Goal: Book appointment/travel/reservation

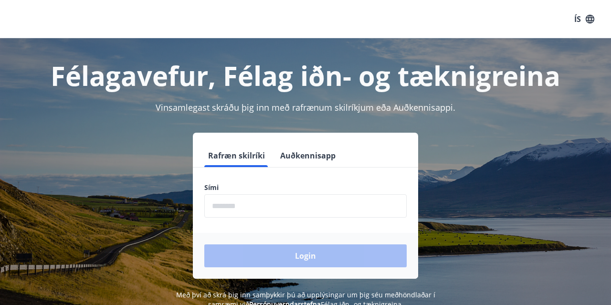
click at [282, 202] on input "phone" at bounding box center [305, 205] width 203 height 23
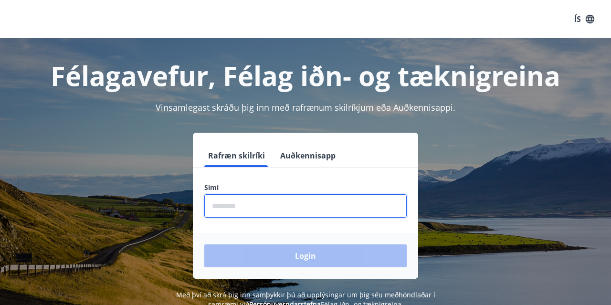
type input "********"
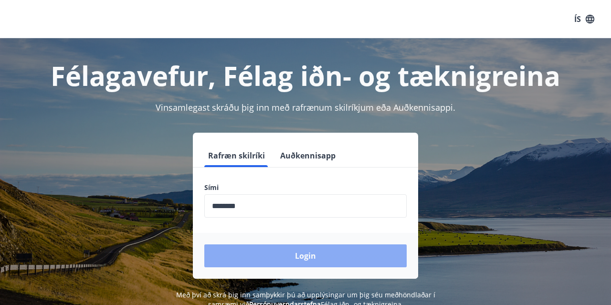
click at [263, 254] on button "Login" at bounding box center [305, 256] width 203 height 23
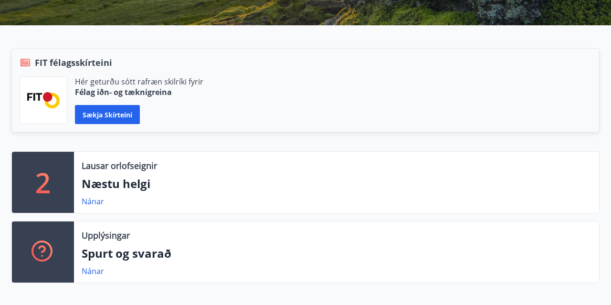
scroll to position [177, 0]
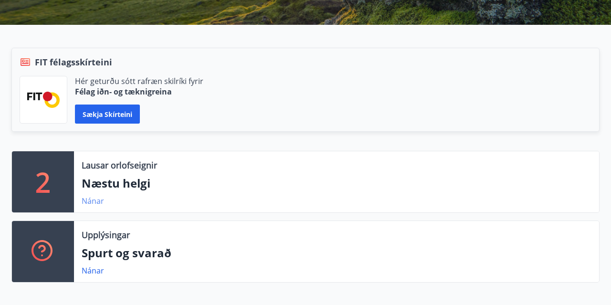
click at [82, 199] on link "Nánar" at bounding box center [93, 201] width 22 height 11
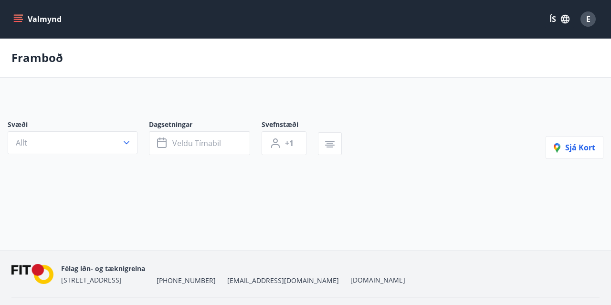
type input "*"
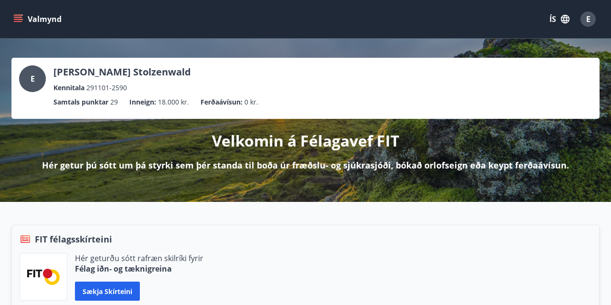
click at [31, 22] on button "Valmynd" at bounding box center [38, 19] width 54 height 17
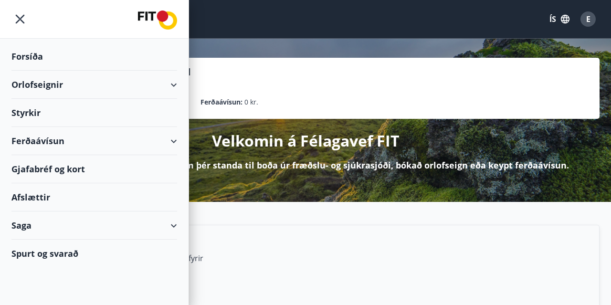
click at [105, 87] on div "Orlofseignir" at bounding box center [94, 85] width 166 height 28
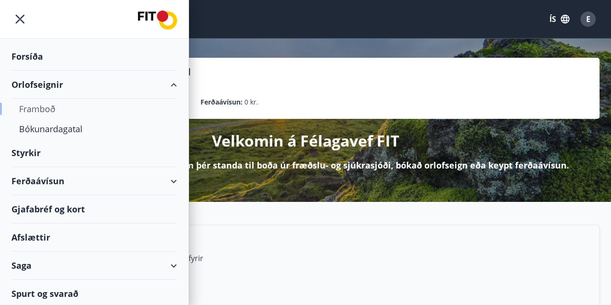
click at [40, 105] on div "Framboð" at bounding box center [94, 109] width 150 height 20
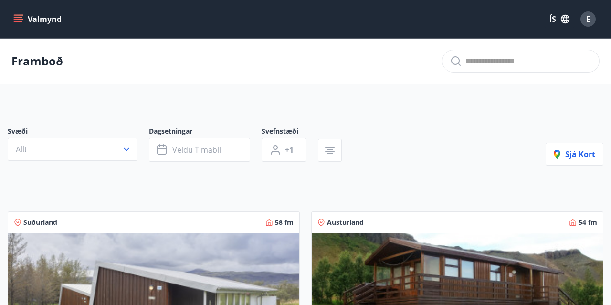
click at [14, 11] on button "Valmynd" at bounding box center [38, 19] width 54 height 17
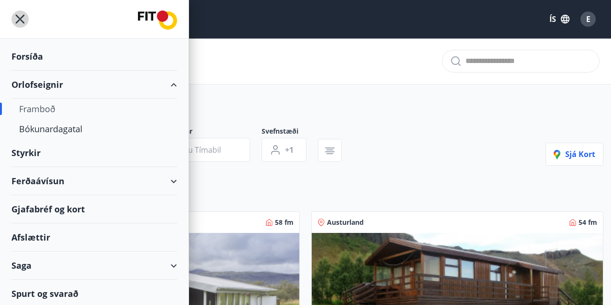
click at [26, 18] on icon "menu" at bounding box center [19, 19] width 17 height 17
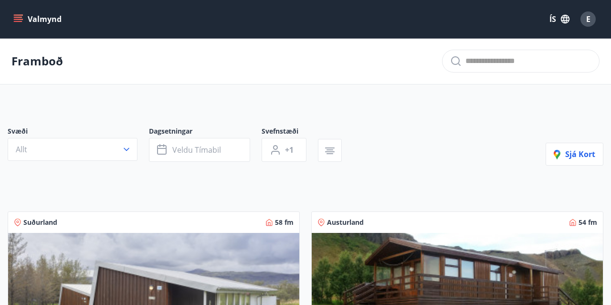
click at [40, 15] on button "Valmynd" at bounding box center [38, 19] width 54 height 17
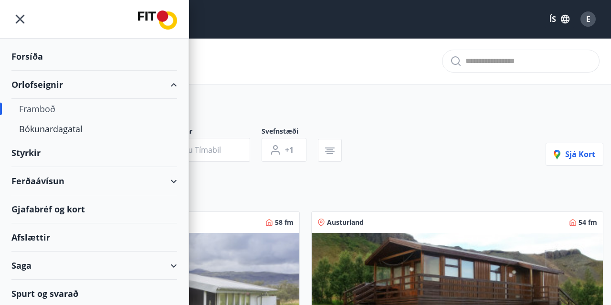
click at [151, 9] on div at bounding box center [94, 19] width 189 height 39
click at [161, 12] on img at bounding box center [157, 20] width 39 height 19
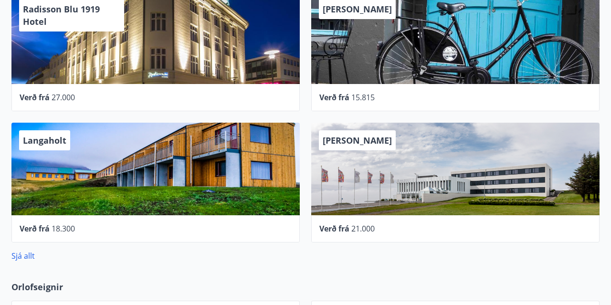
scroll to position [575, 0]
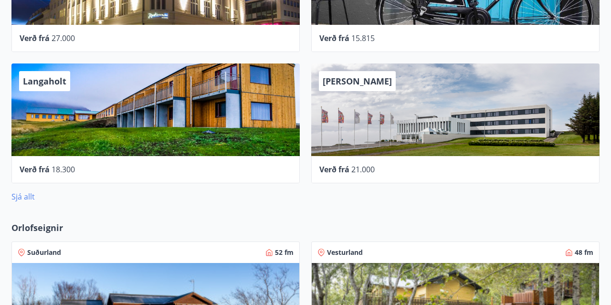
click at [32, 197] on link "Sjá allt" at bounding box center [22, 197] width 23 height 11
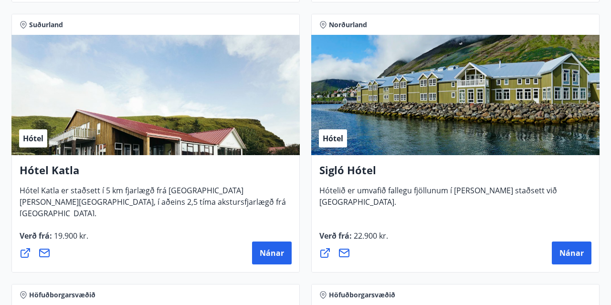
scroll to position [976, 0]
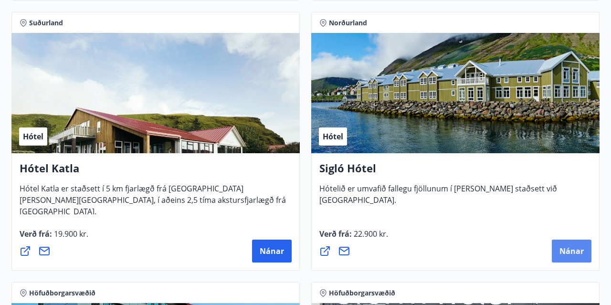
click at [577, 252] on span "Nánar" at bounding box center [572, 251] width 24 height 11
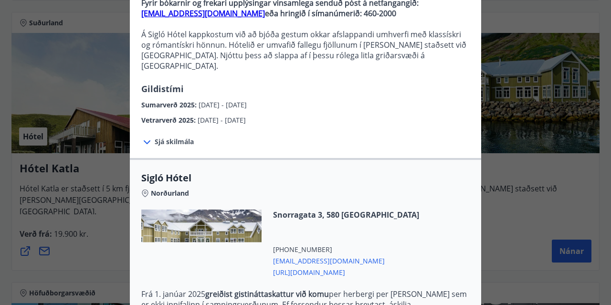
scroll to position [153, 0]
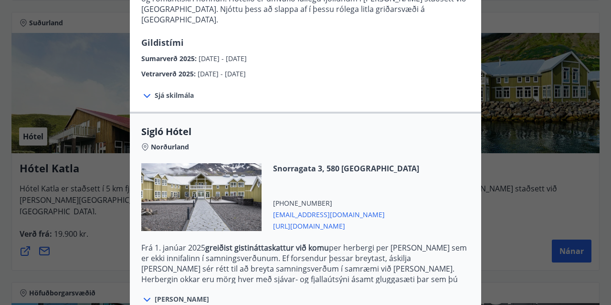
click at [151, 90] on icon at bounding box center [146, 95] width 11 height 11
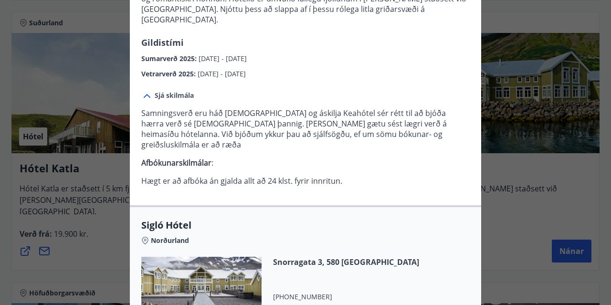
click at [151, 90] on icon at bounding box center [146, 95] width 11 height 11
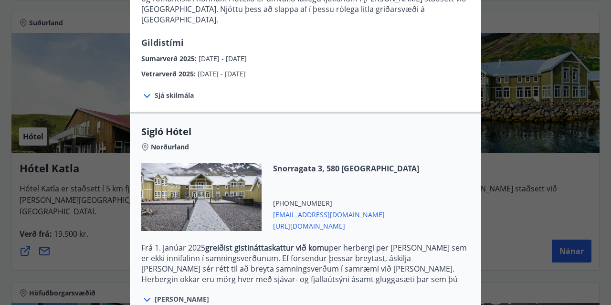
scroll to position [232, 0]
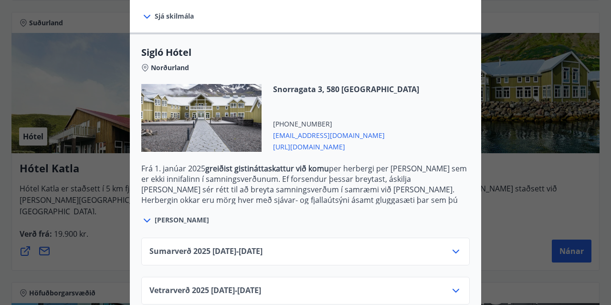
click at [263, 246] on span "Sumarverð [PHONE_NUMBER][DATE] - [DATE]" at bounding box center [206, 251] width 113 height 11
click at [316, 246] on div "Sumarverð [PHONE_NUMBER][DATE] - [DATE]" at bounding box center [306, 255] width 312 height 19
click at [452, 246] on icon at bounding box center [455, 251] width 11 height 11
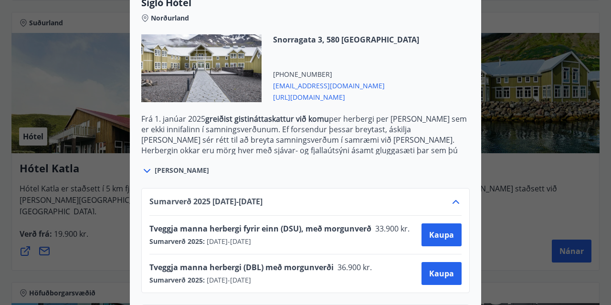
scroll to position [303, 0]
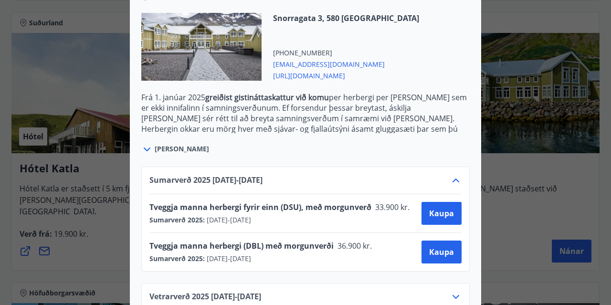
click at [457, 167] on div "Sumarverð [PHONE_NUMBER][DATE] - [DATE] Tveggja manna herbergi fyrir einn (DSU)…" at bounding box center [305, 219] width 329 height 105
click at [457, 175] on icon at bounding box center [455, 180] width 11 height 11
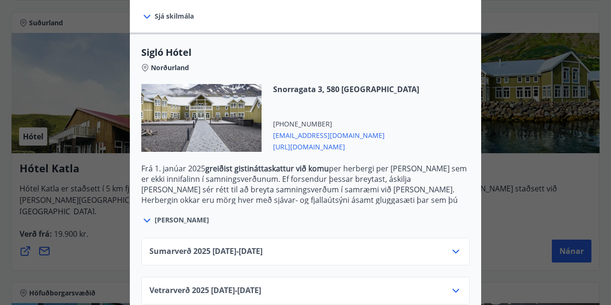
click at [450, 277] on div "Vetrarverð [PHONE_NUMBER][DATE] - [DATE]" at bounding box center [305, 291] width 329 height 28
click at [459, 286] on div "Vetrarverð [PHONE_NUMBER][DATE] - [DATE]" at bounding box center [306, 294] width 312 height 19
click at [456, 285] on icon at bounding box center [455, 290] width 11 height 11
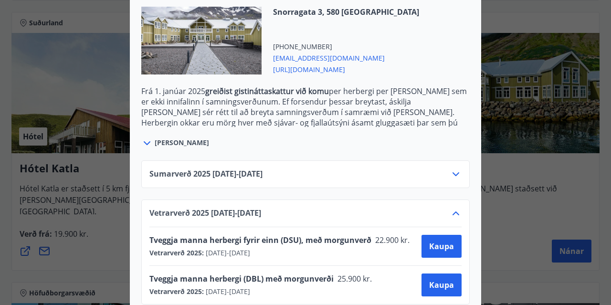
scroll to position [278, 0]
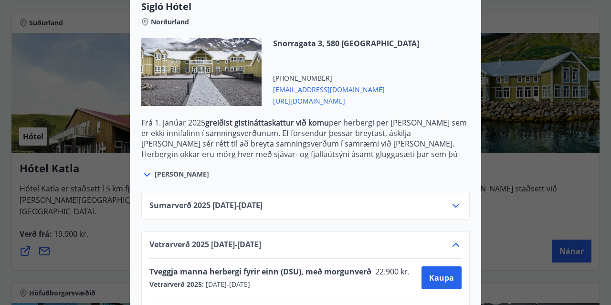
click at [149, 173] on icon at bounding box center [147, 175] width 7 height 4
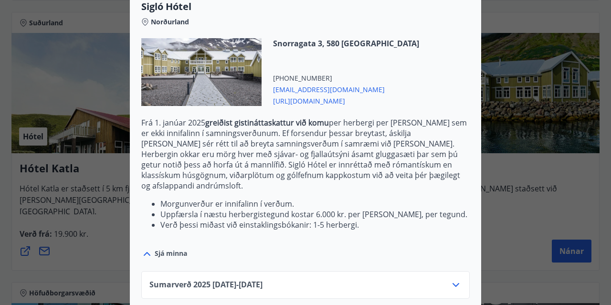
click at [152, 248] on icon at bounding box center [146, 253] width 11 height 11
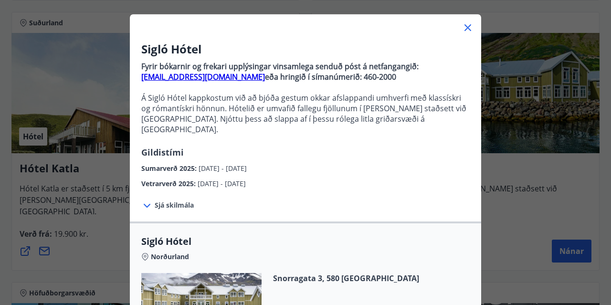
scroll to position [310, 0]
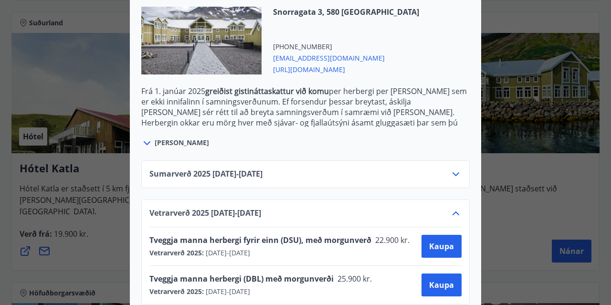
click at [251, 274] on span "Tveggja manna herbergi (DBL) með morgunverði" at bounding box center [242, 279] width 184 height 11
click at [444, 280] on span "Kaupa" at bounding box center [441, 285] width 25 height 11
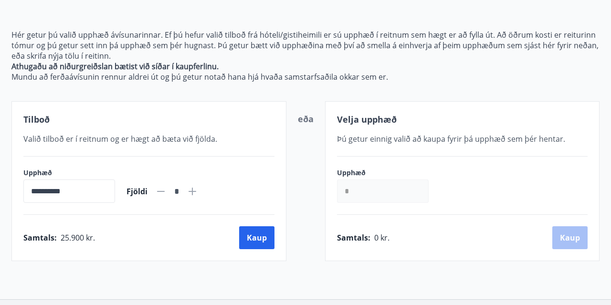
scroll to position [92, 0]
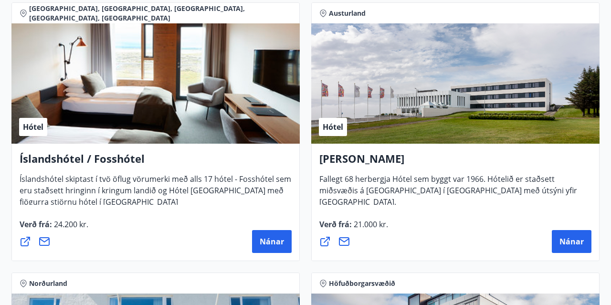
scroll to position [1791, 0]
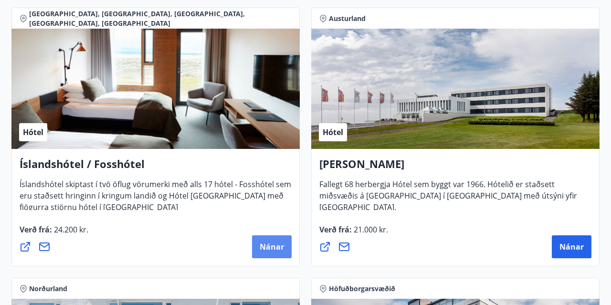
click at [279, 250] on span "Nánar" at bounding box center [272, 247] width 24 height 11
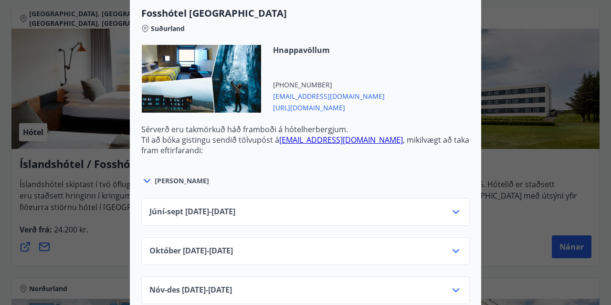
scroll to position [2771, 0]
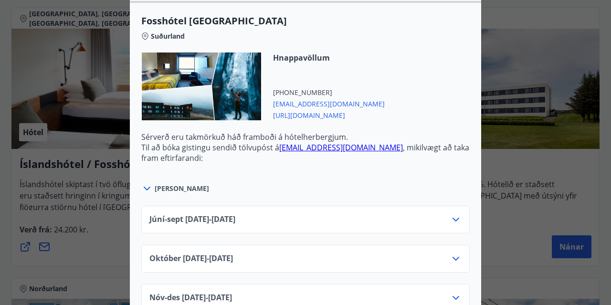
click at [172, 184] on span "[PERSON_NAME]" at bounding box center [182, 189] width 54 height 10
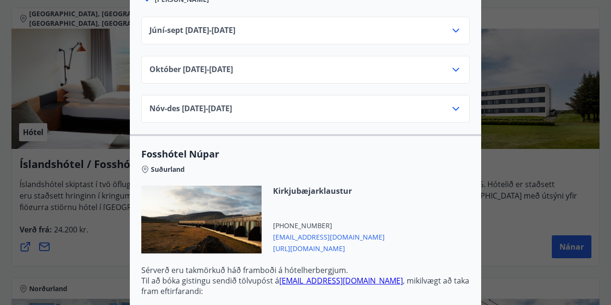
scroll to position [2836, 0]
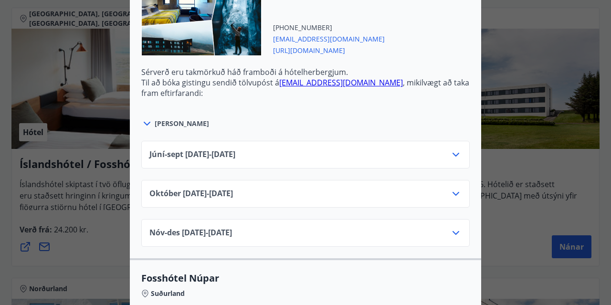
click at [236, 233] on div "Nóv-[DATE]11.25 - [DATE]" at bounding box center [306, 236] width 312 height 19
click at [278, 227] on div "Nóv-[DATE]11.25 - [DATE]" at bounding box center [306, 236] width 312 height 19
click at [456, 227] on icon at bounding box center [455, 232] width 11 height 11
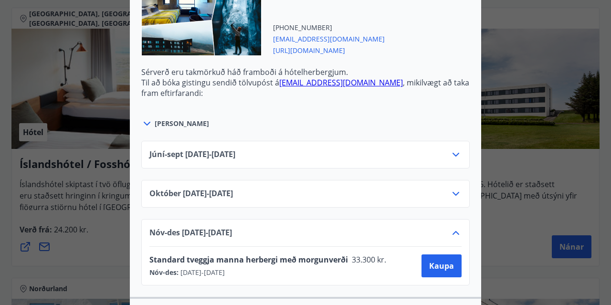
click at [455, 227] on icon at bounding box center [455, 232] width 11 height 11
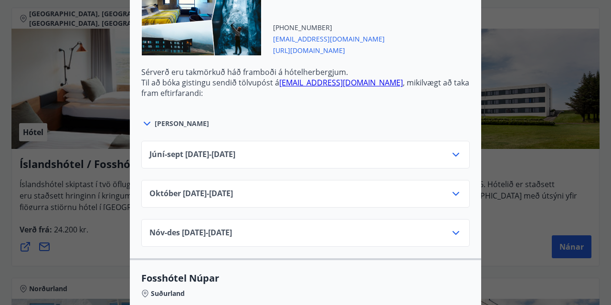
click at [457, 188] on icon at bounding box center [455, 193] width 11 height 11
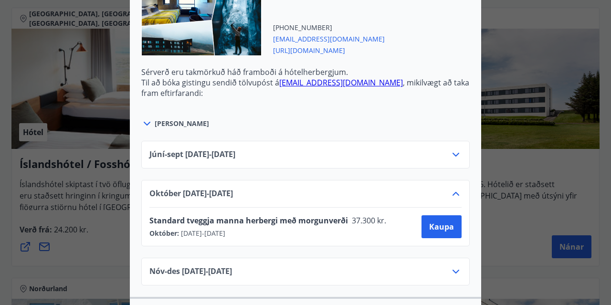
click at [457, 188] on icon at bounding box center [455, 193] width 11 height 11
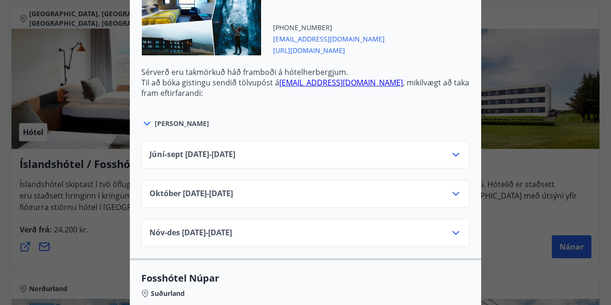
click at [457, 153] on icon at bounding box center [456, 155] width 7 height 4
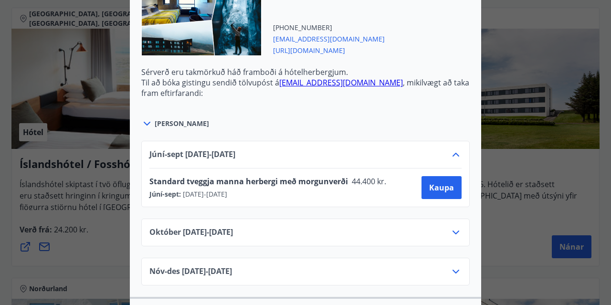
click at [457, 149] on icon at bounding box center [455, 154] width 11 height 11
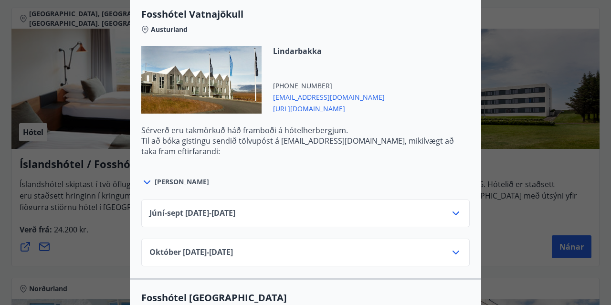
scroll to position [2504, 0]
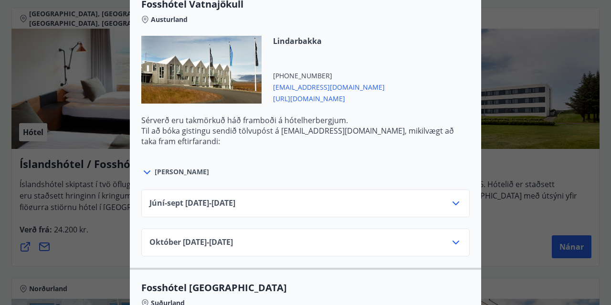
click at [453, 198] on icon at bounding box center [455, 203] width 11 height 11
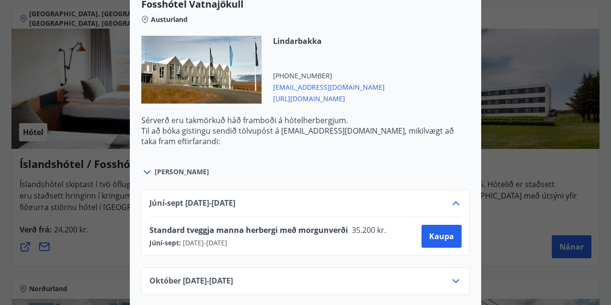
click at [453, 198] on icon at bounding box center [455, 203] width 11 height 11
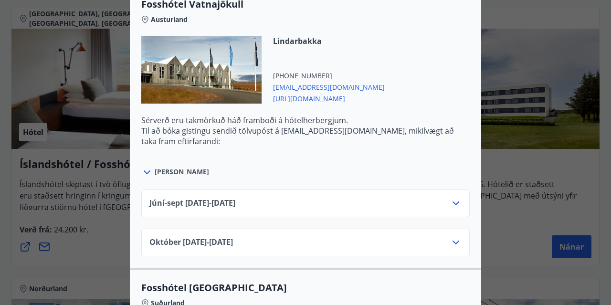
click at [457, 241] on div "[DATE]10.25 - [DATE]" at bounding box center [306, 246] width 312 height 19
click at [455, 237] on icon at bounding box center [455, 242] width 11 height 11
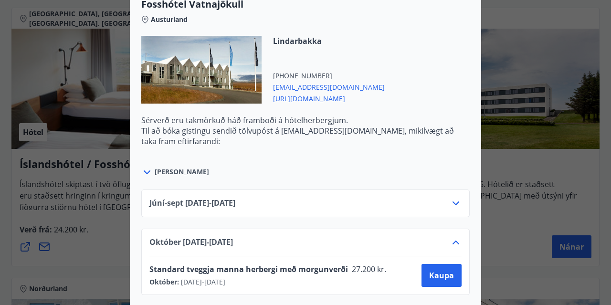
click at [455, 237] on icon at bounding box center [455, 242] width 11 height 11
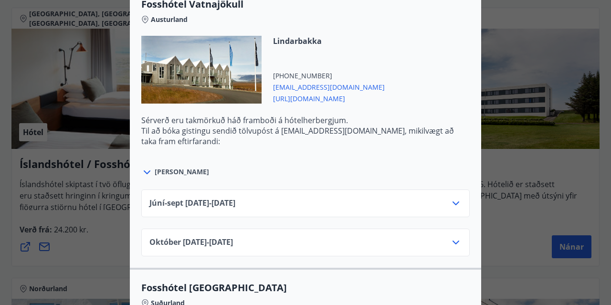
click at [523, 148] on div "Íslandshótel / Fosshótel Ekki er hægt að nýta Ferðaávísun fyrir bókanir sem eru…" at bounding box center [305, 152] width 611 height 305
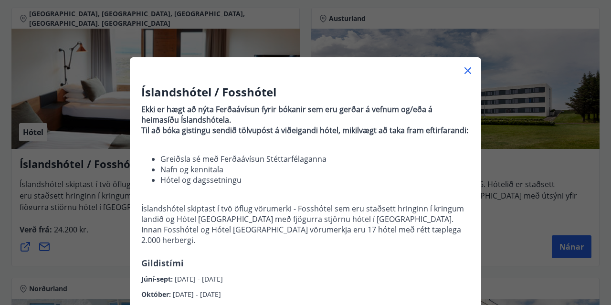
click at [468, 69] on icon at bounding box center [467, 70] width 11 height 11
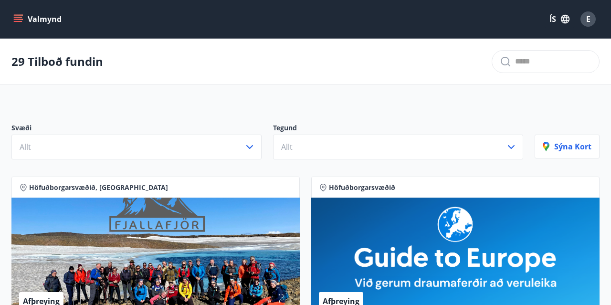
click at [34, 9] on div "Valmynd ÍS E" at bounding box center [305, 19] width 589 height 23
click at [26, 14] on button "Valmynd" at bounding box center [38, 19] width 54 height 17
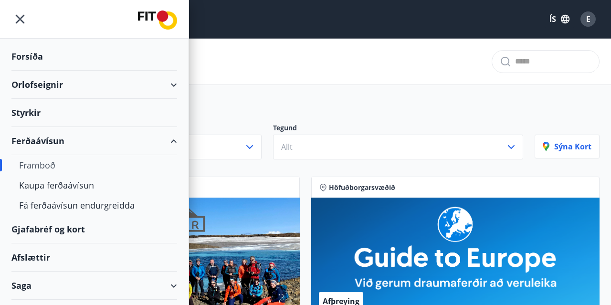
click at [79, 137] on div "Ferðaávísun" at bounding box center [94, 141] width 166 height 28
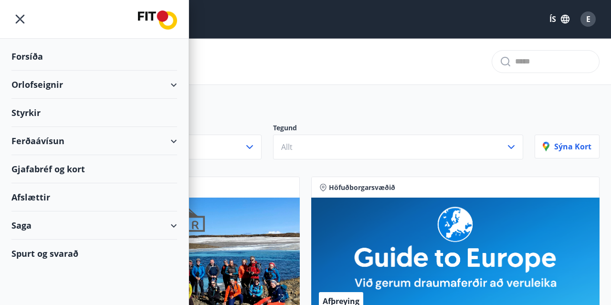
click at [80, 97] on div "Orlofseignir" at bounding box center [94, 85] width 166 height 28
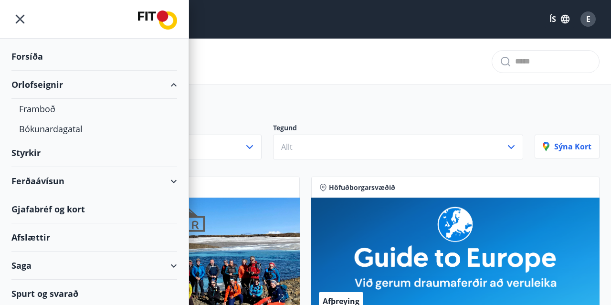
click at [80, 97] on div "Orlofseignir" at bounding box center [94, 85] width 166 height 28
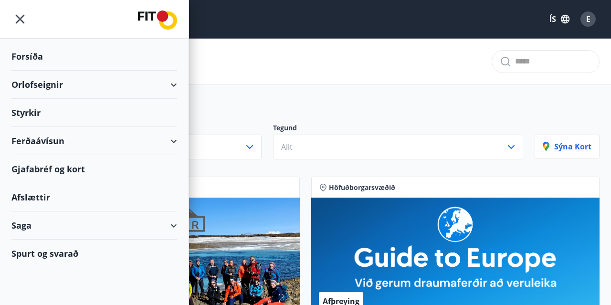
click at [80, 97] on div "Orlofseignir" at bounding box center [94, 85] width 166 height 28
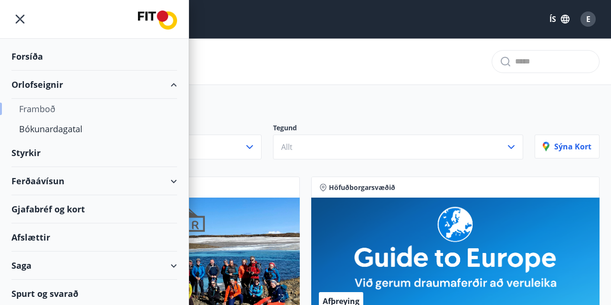
click at [60, 105] on div "Framboð" at bounding box center [94, 109] width 150 height 20
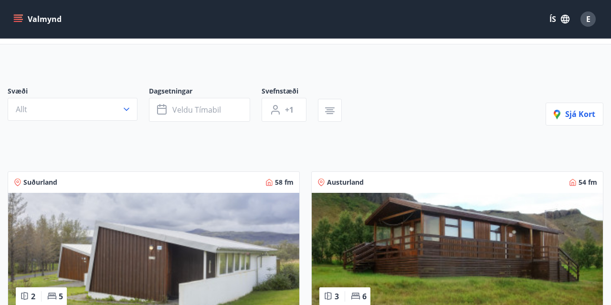
scroll to position [55, 0]
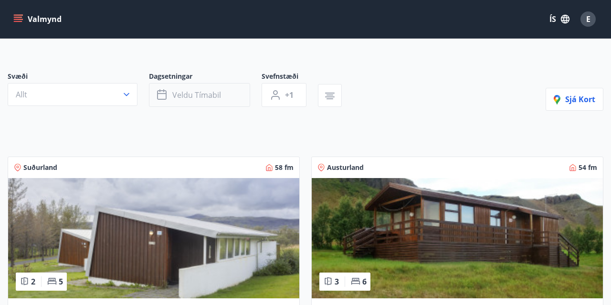
click at [194, 92] on span "Veldu tímabil" at bounding box center [196, 95] width 49 height 11
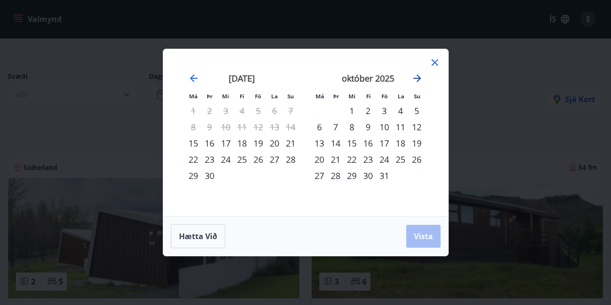
click at [417, 75] on icon "Move forward to switch to the next month." at bounding box center [417, 78] width 11 height 11
click at [381, 161] on div "21" at bounding box center [384, 159] width 16 height 16
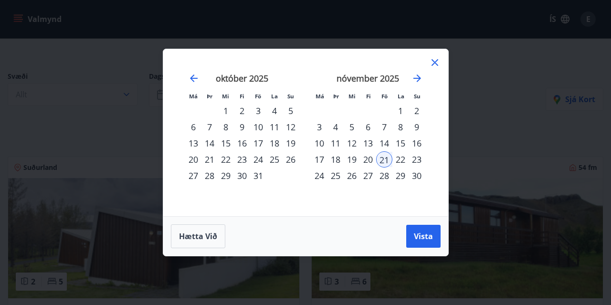
click at [355, 179] on div "26" at bounding box center [352, 176] width 16 height 16
click at [418, 230] on button "Vista" at bounding box center [424, 236] width 34 height 23
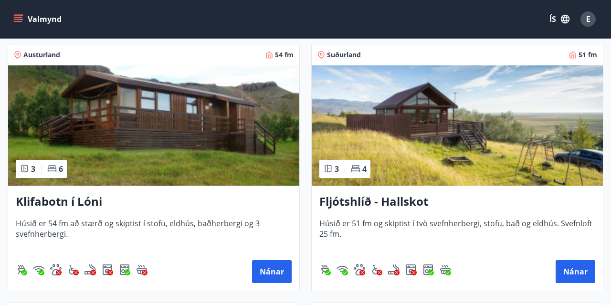
scroll to position [164, 0]
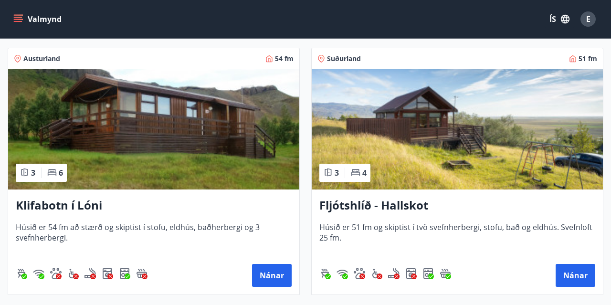
drag, startPoint x: 578, startPoint y: 277, endPoint x: 531, endPoint y: 125, distance: 159.2
click at [531, 125] on div "Suðurland 51 fm 3 4 Fljótshlíð - Hallskot [PERSON_NAME] 51 fm og skiptist í tvö…" at bounding box center [457, 171] width 292 height 247
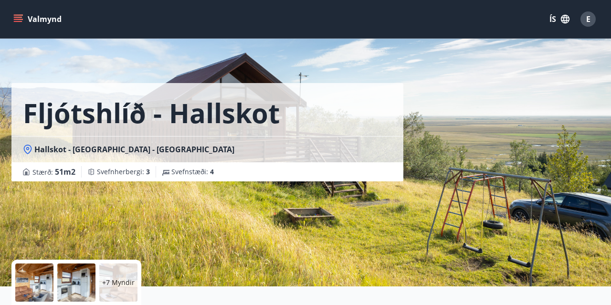
click at [106, 279] on p "+7 Myndir" at bounding box center [118, 283] width 32 height 10
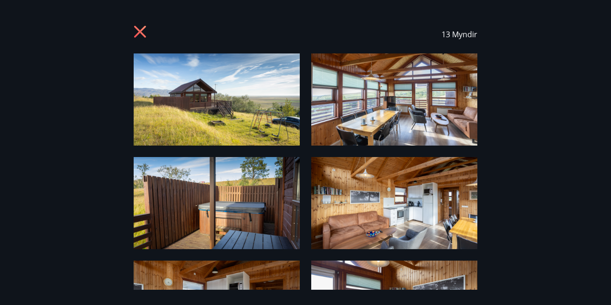
click at [141, 29] on icon at bounding box center [140, 32] width 12 height 12
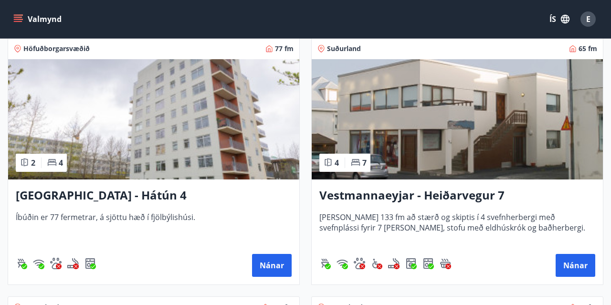
scroll to position [944, 0]
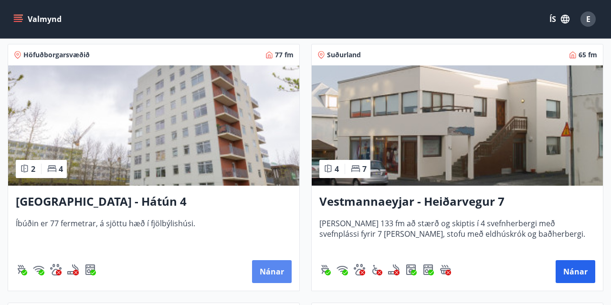
click at [266, 271] on button "Nánar" at bounding box center [272, 271] width 40 height 23
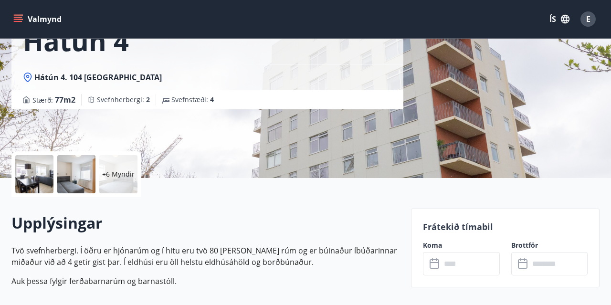
scroll to position [115, 0]
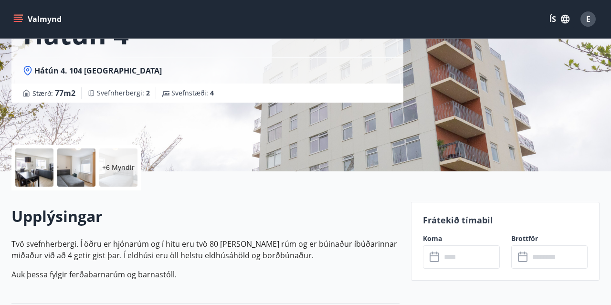
click at [123, 165] on p "+6 Myndir" at bounding box center [118, 168] width 32 height 10
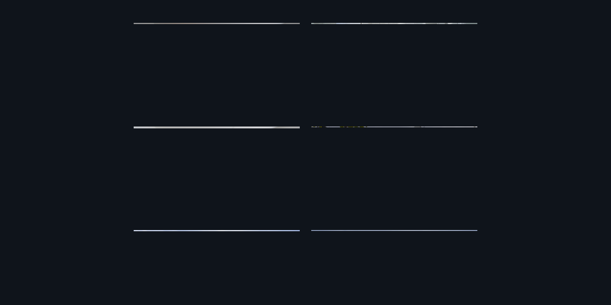
scroll to position [377, 0]
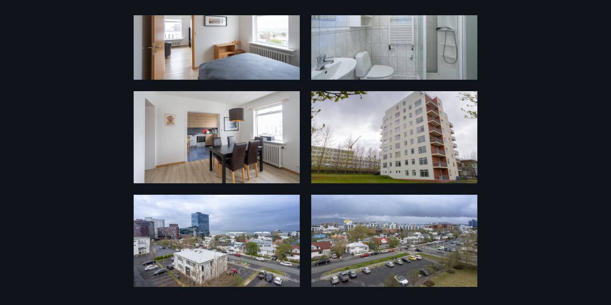
click at [61, 62] on div "12 Myndir" at bounding box center [305, 152] width 611 height 275
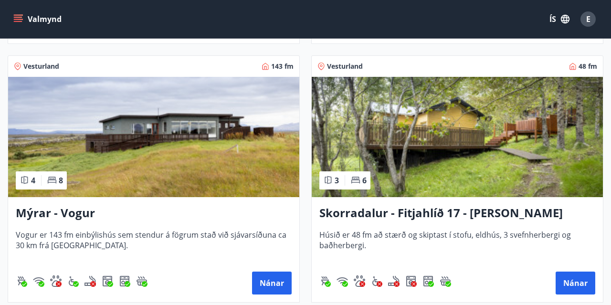
scroll to position [1195, 0]
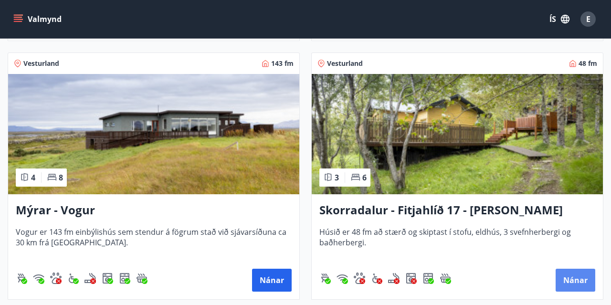
click at [566, 275] on button "Nánar" at bounding box center [576, 280] width 40 height 23
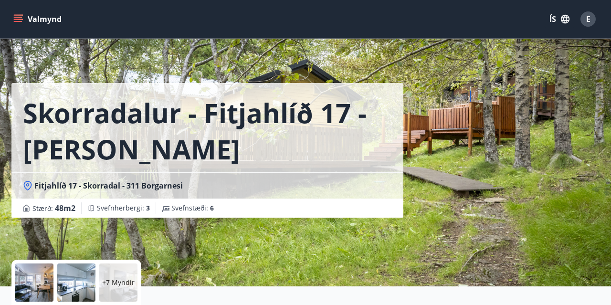
click at [131, 273] on div "+7 Myndir" at bounding box center [118, 283] width 38 height 38
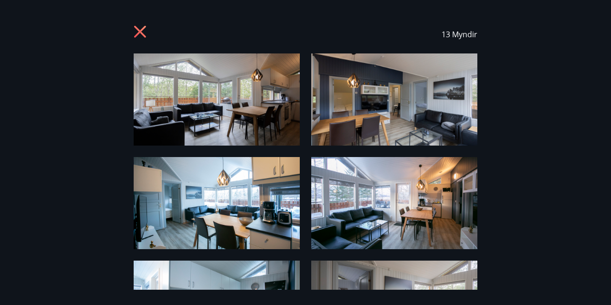
click at [141, 31] on icon at bounding box center [140, 32] width 12 height 12
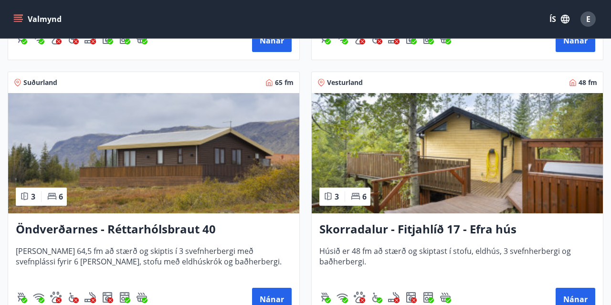
click at [519, 127] on img at bounding box center [457, 153] width 291 height 120
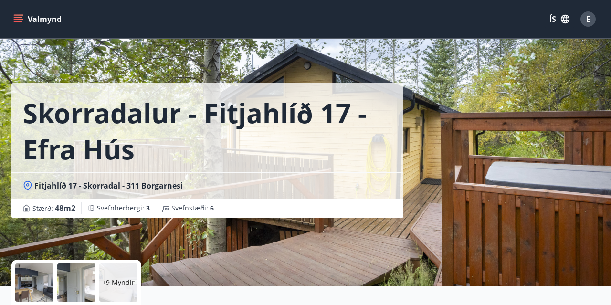
scroll to position [56, 0]
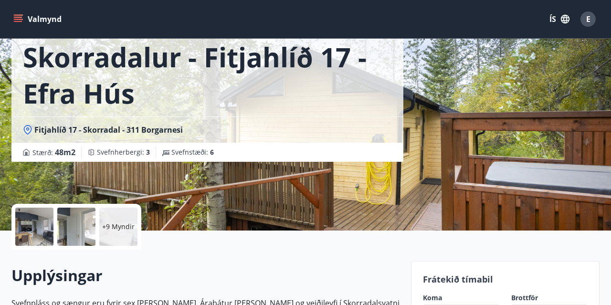
click at [112, 225] on p "+9 Myndir" at bounding box center [118, 227] width 32 height 10
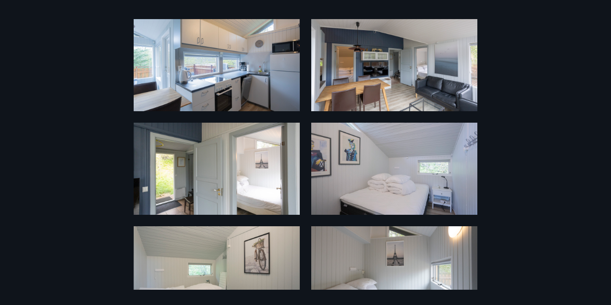
scroll to position [0, 0]
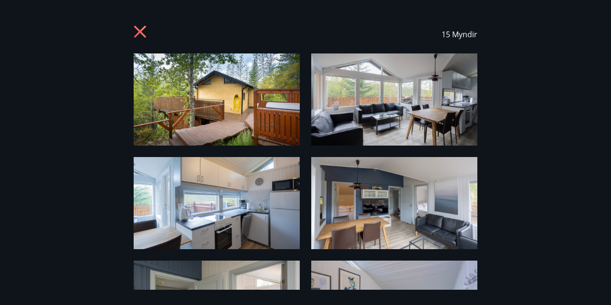
click at [135, 25] on div "15 Myndir" at bounding box center [306, 34] width 344 height 38
click at [137, 32] on icon at bounding box center [141, 32] width 15 height 15
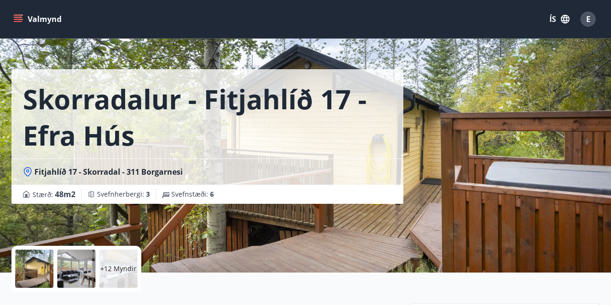
scroll to position [13, 0]
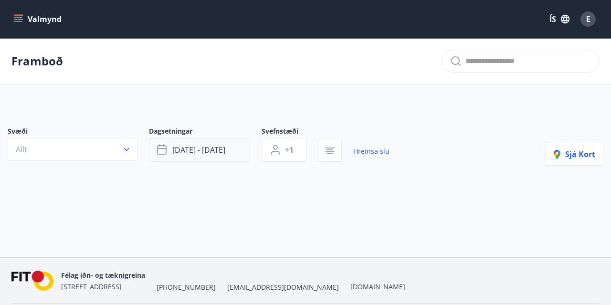
click at [203, 154] on span "[DATE] - [DATE]" at bounding box center [198, 150] width 53 height 11
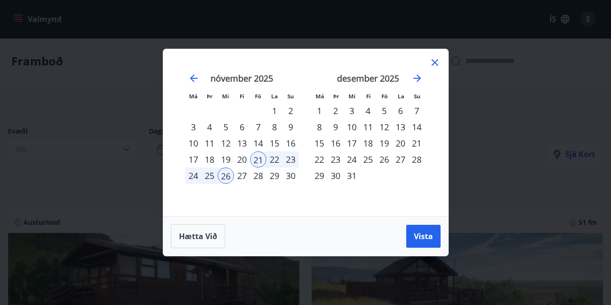
click at [202, 76] on div "nóvember 2025" at bounding box center [242, 82] width 114 height 42
click at [199, 77] on div "október 2025 1 2 3 4 5 6 7 8 9 10 11 12 13 14 15 16 17 18 19 20 21 22 23 24 25 …" at bounding box center [306, 133] width 262 height 144
click at [192, 76] on icon "Move backward to switch to the previous month." at bounding box center [194, 79] width 8 height 8
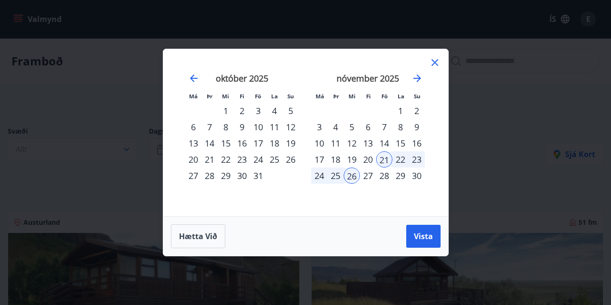
click at [243, 111] on div "2" at bounding box center [242, 111] width 16 height 16
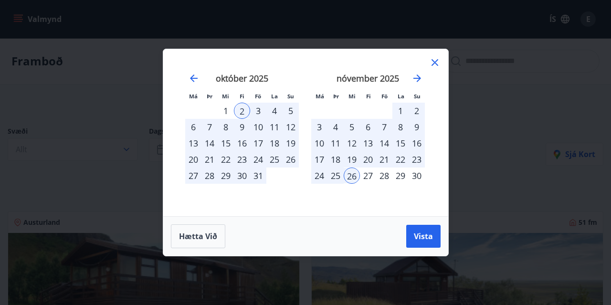
click at [196, 126] on div "6" at bounding box center [193, 127] width 16 height 16
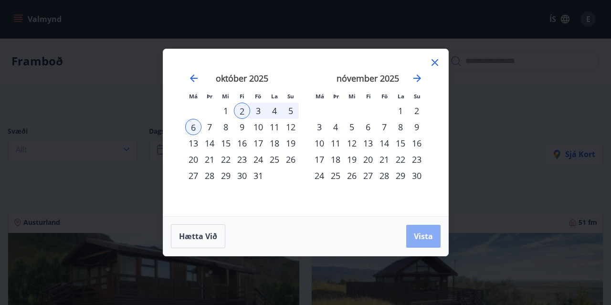
click at [425, 234] on span "Vista" at bounding box center [423, 236] width 19 height 11
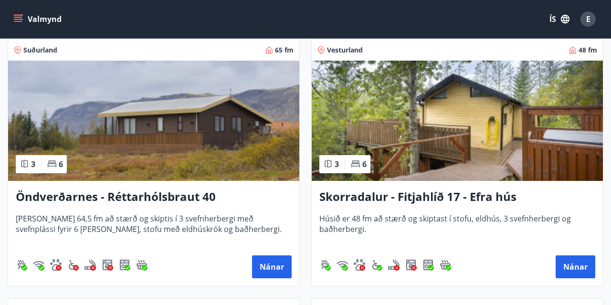
scroll to position [2243, 0]
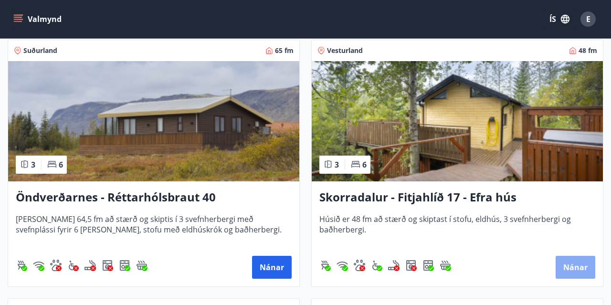
click at [565, 264] on button "Nánar" at bounding box center [576, 267] width 40 height 23
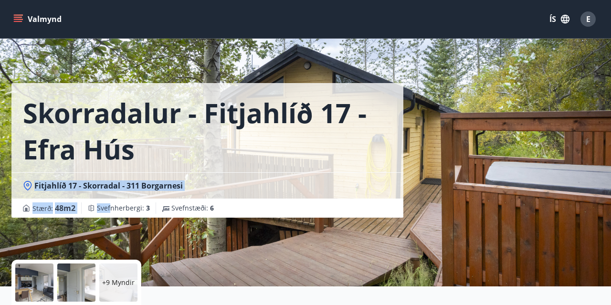
drag, startPoint x: 112, startPoint y: 169, endPoint x: 109, endPoint y: 203, distance: 34.6
click at [109, 203] on div "Skorradalur - Fitjahlíð 17 - Efra hús Fitjahlíð 17 - Skorradal - 311 Borgarnesi…" at bounding box center [207, 150] width 392 height 135
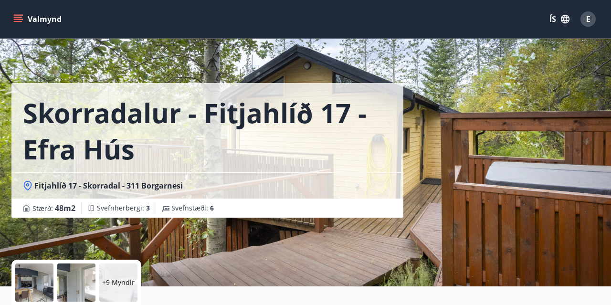
click at [163, 150] on h1 "Skorradalur - Fitjahlíð 17 - Efra hús" at bounding box center [207, 131] width 369 height 73
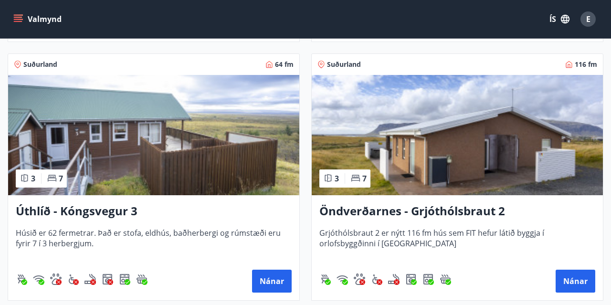
scroll to position [1971, 0]
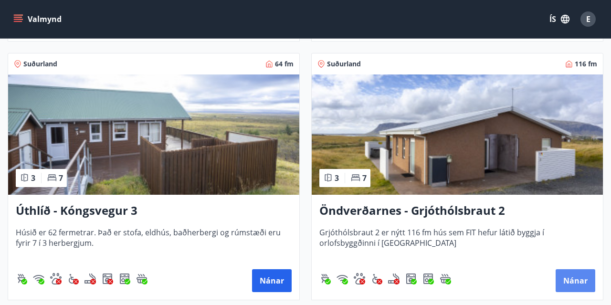
click at [577, 274] on button "Nánar" at bounding box center [576, 280] width 40 height 23
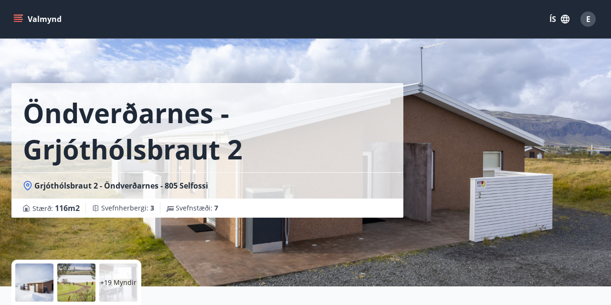
click at [120, 272] on div "+19 Myndir" at bounding box center [118, 283] width 38 height 38
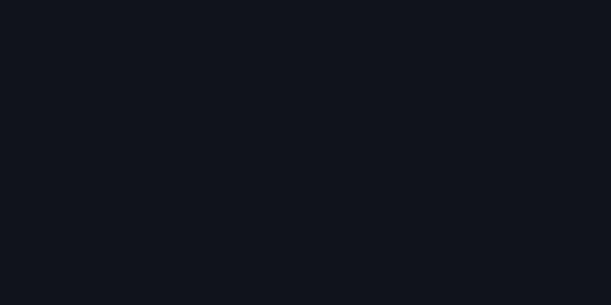
scroll to position [1102, 0]
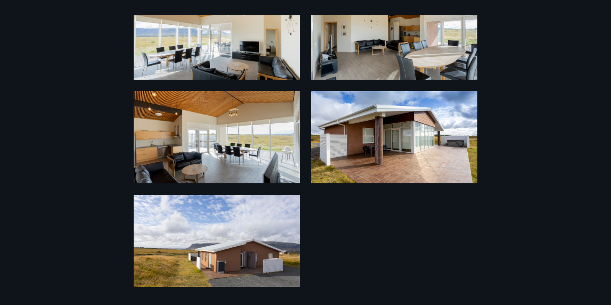
click at [60, 107] on div "25 Myndir" at bounding box center [305, 152] width 611 height 275
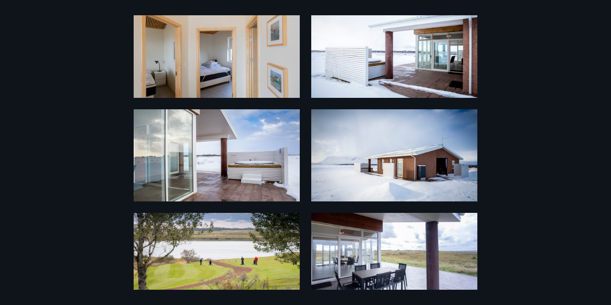
scroll to position [0, 0]
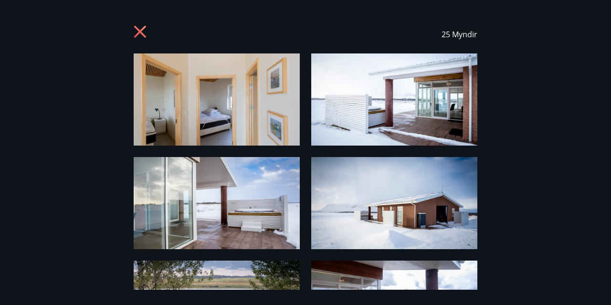
click at [140, 29] on icon at bounding box center [141, 32] width 15 height 15
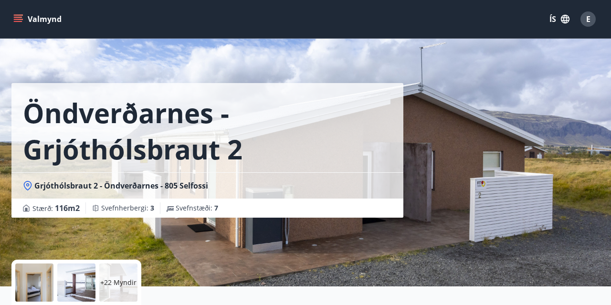
click at [118, 275] on div "+22 Myndir" at bounding box center [118, 283] width 38 height 38
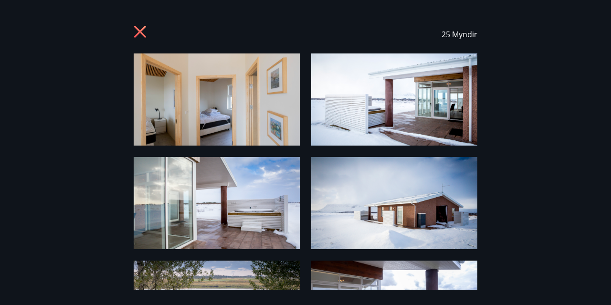
click at [147, 31] on icon at bounding box center [141, 32] width 15 height 15
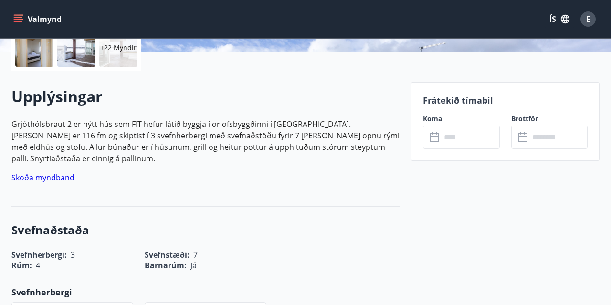
scroll to position [239, 0]
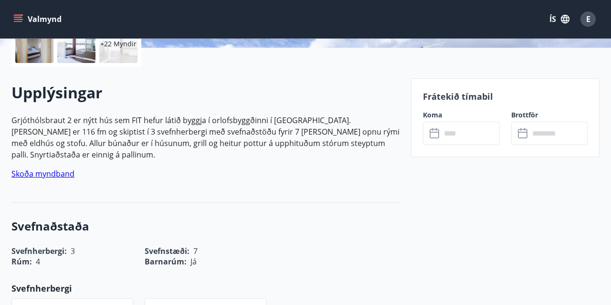
click at [475, 137] on input "text" at bounding box center [470, 133] width 58 height 23
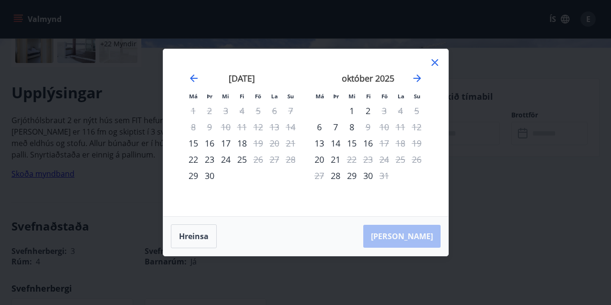
click at [369, 110] on div "2" at bounding box center [368, 111] width 16 height 16
click at [368, 111] on div "2" at bounding box center [368, 111] width 16 height 16
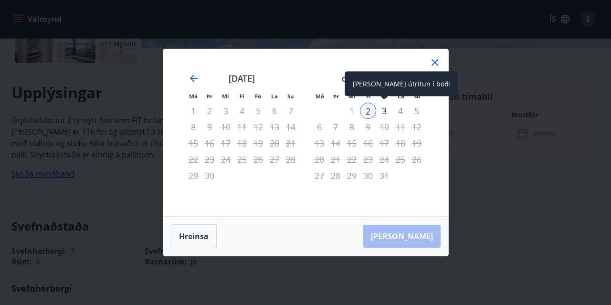
click at [382, 114] on div "3" at bounding box center [384, 111] width 16 height 16
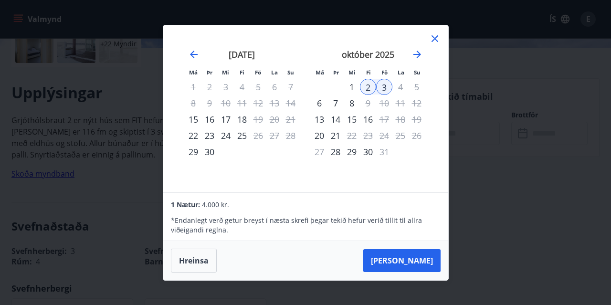
click at [365, 133] on div "23" at bounding box center [368, 136] width 16 height 16
click at [238, 118] on div "18" at bounding box center [242, 119] width 16 height 16
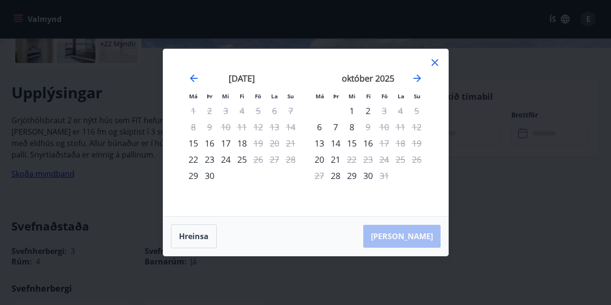
click at [238, 146] on div "18" at bounding box center [242, 143] width 16 height 16
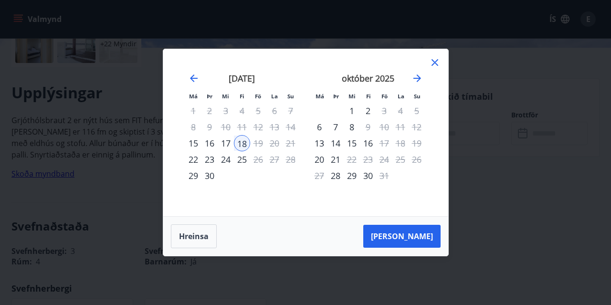
click at [239, 163] on div "25" at bounding box center [242, 159] width 16 height 16
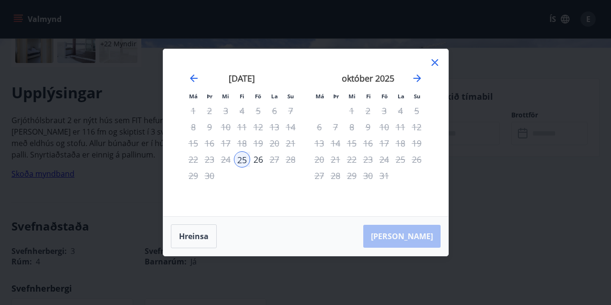
click at [257, 160] on div "26" at bounding box center [258, 159] width 16 height 16
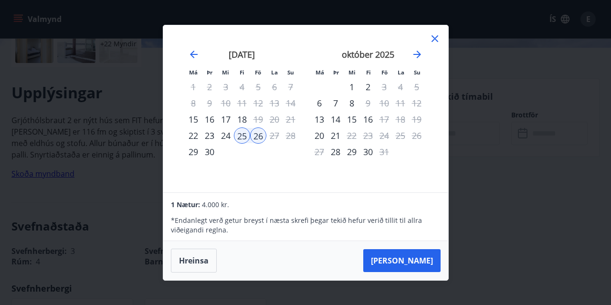
click at [351, 86] on div "1" at bounding box center [352, 87] width 16 height 16
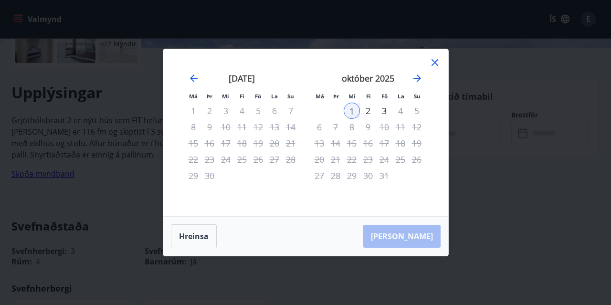
click at [381, 104] on div "3" at bounding box center [384, 111] width 16 height 16
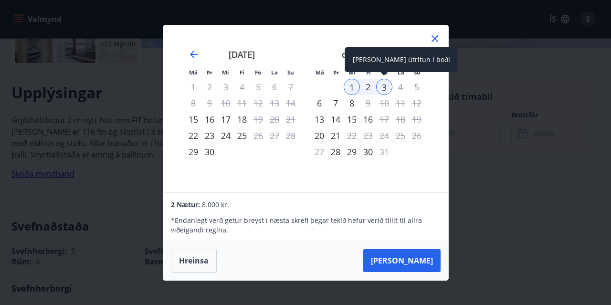
click at [385, 88] on div "3" at bounding box center [384, 87] width 16 height 16
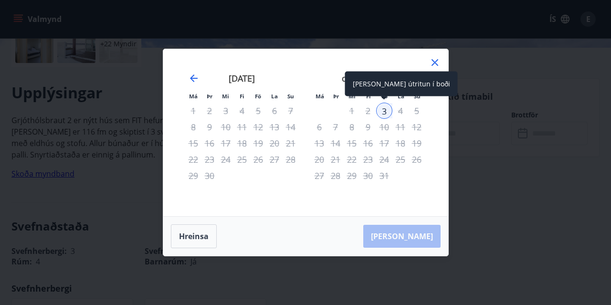
click at [378, 110] on div "3" at bounding box center [384, 111] width 16 height 16
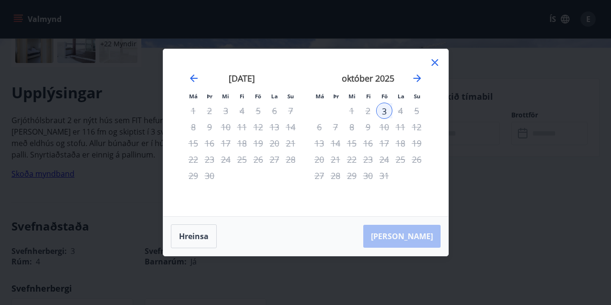
click at [423, 64] on div "október 2025" at bounding box center [368, 82] width 114 height 42
click at [202, 238] on button "Hreinsa" at bounding box center [194, 237] width 46 height 24
click at [242, 163] on div "25" at bounding box center [242, 159] width 16 height 16
click at [197, 228] on button "Hreinsa" at bounding box center [194, 237] width 46 height 24
drag, startPoint x: 146, startPoint y: 181, endPoint x: 142, endPoint y: 173, distance: 8.3
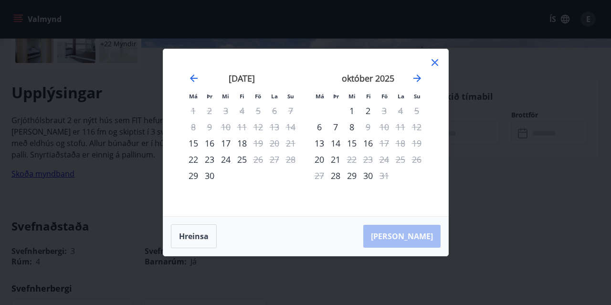
click at [146, 180] on div "Má Þr Mi Fi Fö La Su Má Þr Mi Fi Fö La Su [DATE] 1 2 3 4 5 6 7 8 9 10 11 12 13 …" at bounding box center [305, 152] width 611 height 305
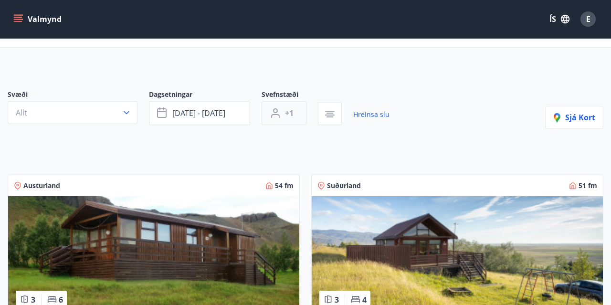
scroll to position [46, 0]
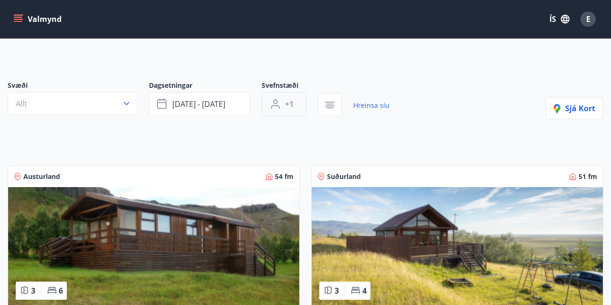
click at [291, 93] on button "+1" at bounding box center [284, 104] width 45 height 24
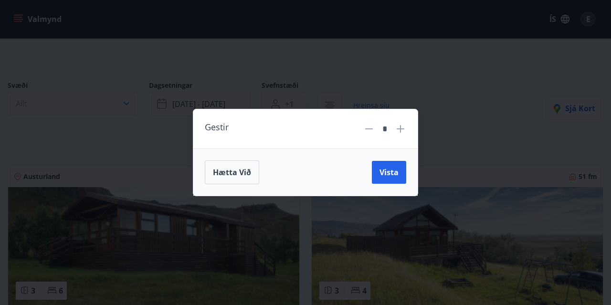
click at [399, 126] on icon at bounding box center [400, 128] width 11 height 11
type input "*"
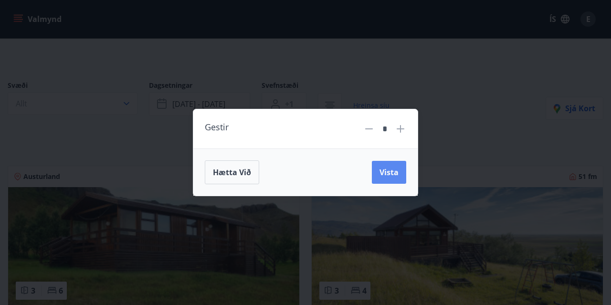
click at [398, 177] on span "Vista" at bounding box center [389, 172] width 19 height 11
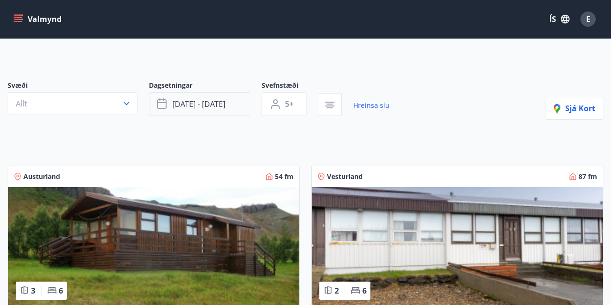
click at [217, 107] on span "[DATE] - [DATE]" at bounding box center [198, 104] width 53 height 11
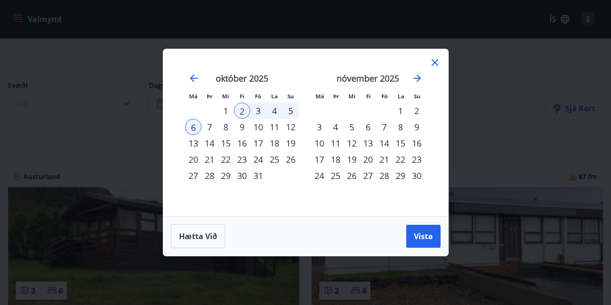
click at [158, 151] on div "Má Þr Mi Fi Fö La Su Má Þr Mi Fi Fö La Su [DATE] 1 2 3 4 5 6 7 8 9 10 11 12 13 …" at bounding box center [305, 152] width 611 height 305
click at [417, 242] on button "Vista" at bounding box center [424, 236] width 34 height 23
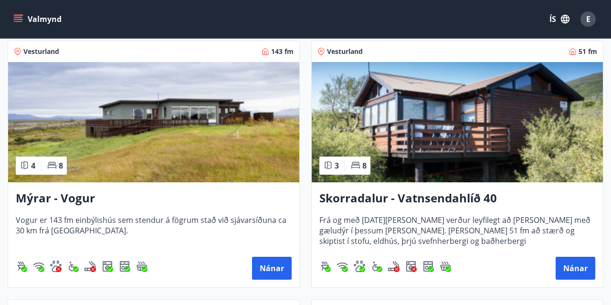
scroll to position [947, 0]
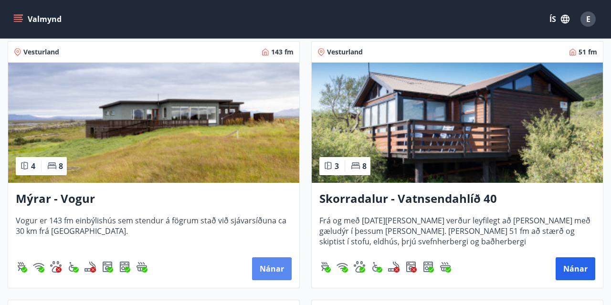
click at [275, 268] on button "Nánar" at bounding box center [272, 268] width 40 height 23
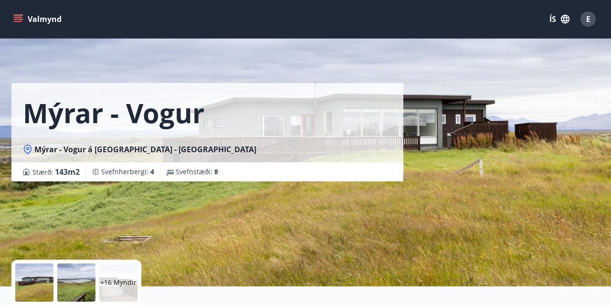
scroll to position [46, 0]
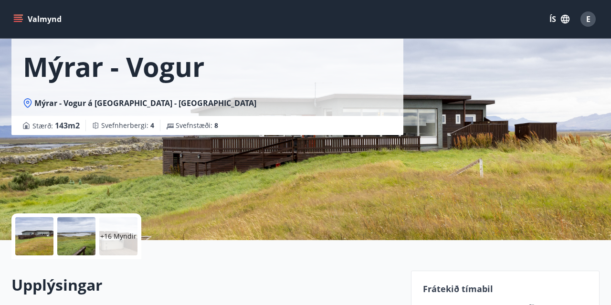
click at [129, 245] on div "+16 Myndir" at bounding box center [118, 236] width 38 height 38
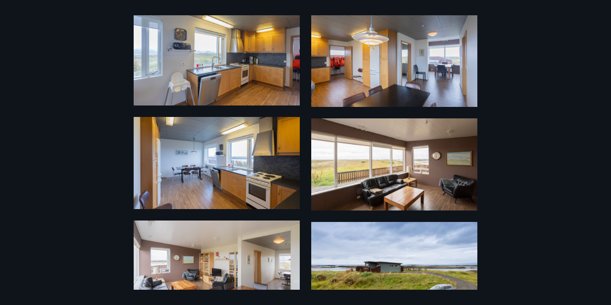
scroll to position [897, 0]
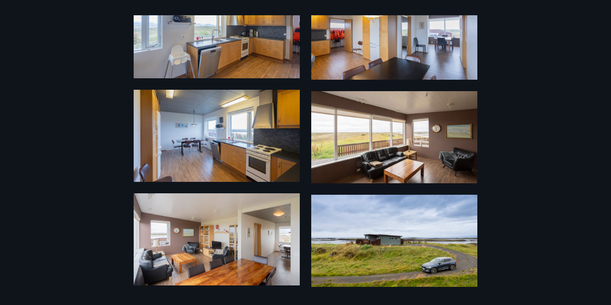
click at [86, 187] on div "22 Myndir" at bounding box center [305, 152] width 611 height 275
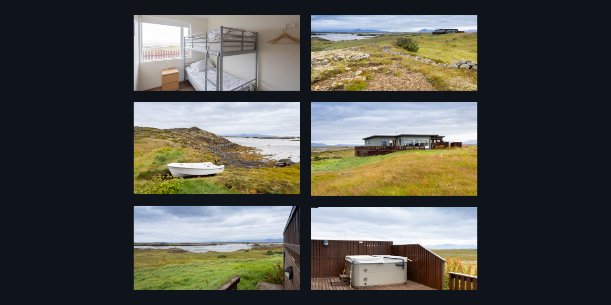
scroll to position [0, 0]
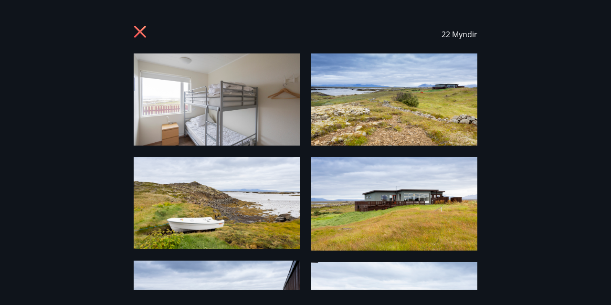
click at [143, 22] on div "22 Myndir" at bounding box center [306, 34] width 344 height 38
click at [143, 36] on icon at bounding box center [140, 32] width 12 height 12
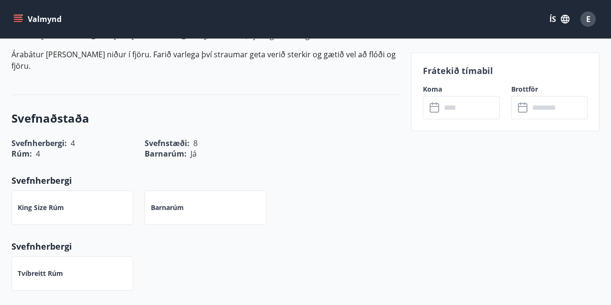
scroll to position [249, 0]
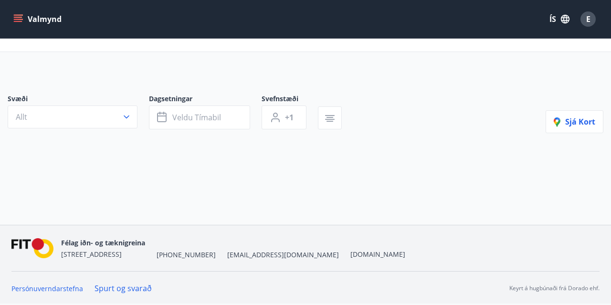
scroll to position [26, 0]
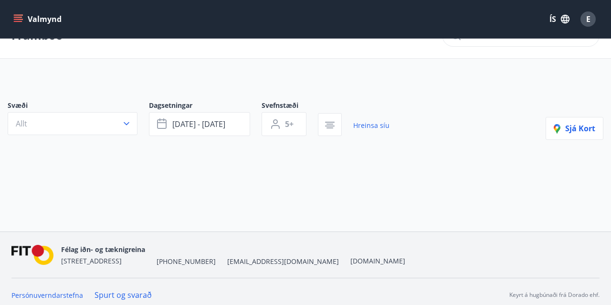
type input "*"
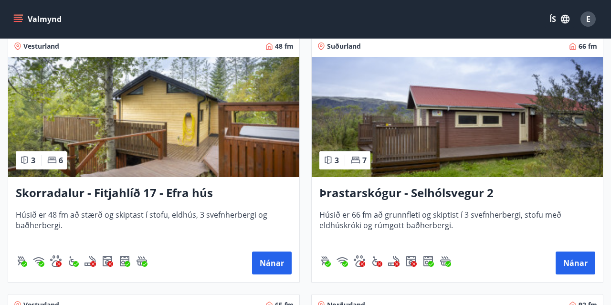
scroll to position [1989, 0]
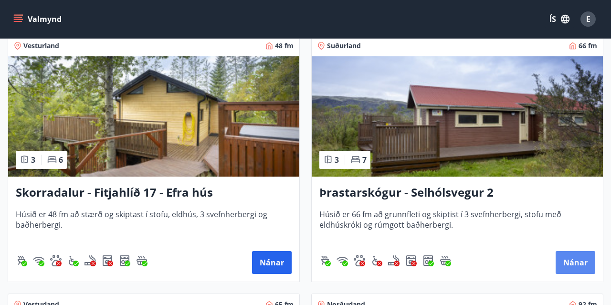
click at [577, 264] on button "Nánar" at bounding box center [576, 262] width 40 height 23
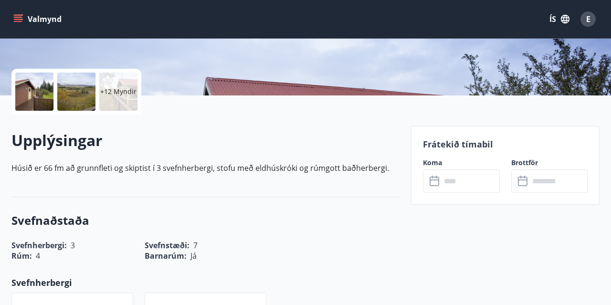
scroll to position [182, 0]
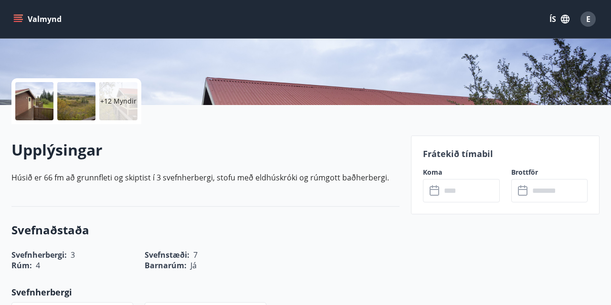
click at [123, 96] on p "+12 Myndir" at bounding box center [118, 101] width 36 height 10
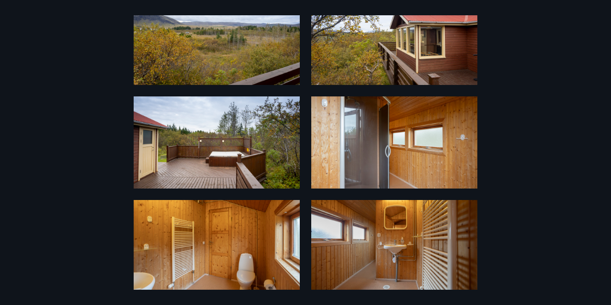
scroll to position [259, 0]
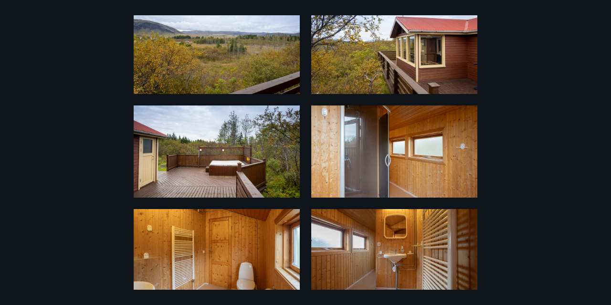
click at [361, 148] on img at bounding box center [394, 152] width 166 height 92
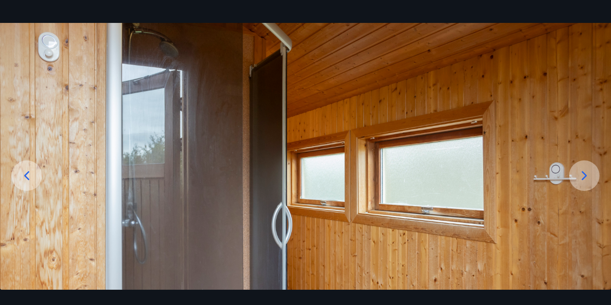
scroll to position [0, 0]
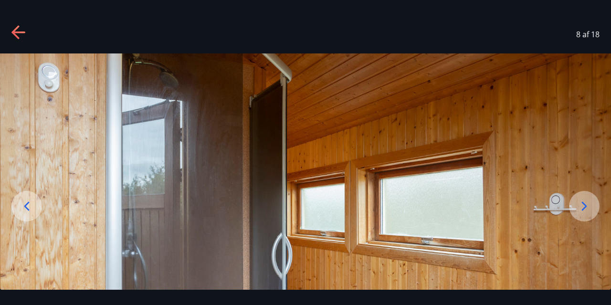
click at [21, 33] on icon at bounding box center [18, 32] width 15 height 15
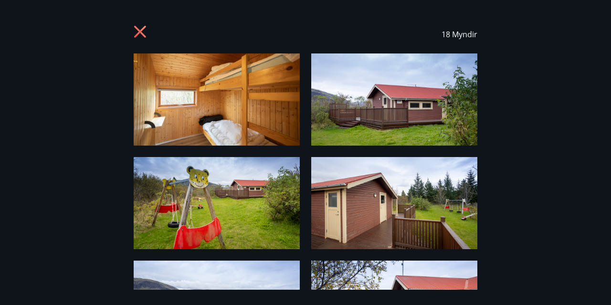
click at [138, 30] on icon at bounding box center [140, 32] width 12 height 12
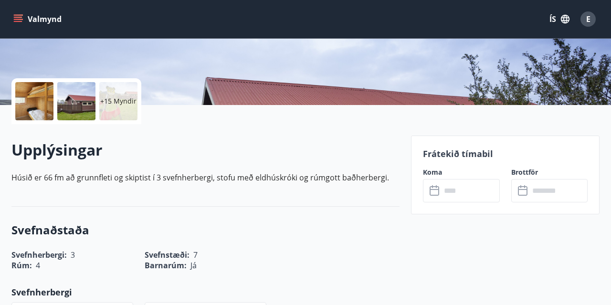
click at [31, 98] on div at bounding box center [34, 101] width 38 height 38
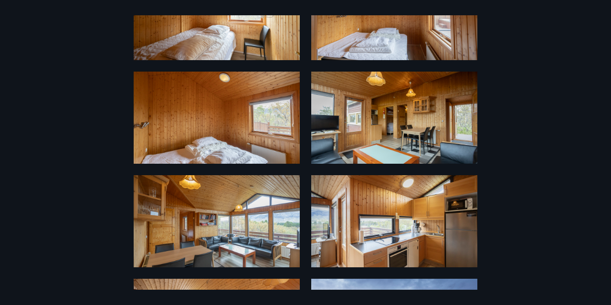
scroll to position [688, 0]
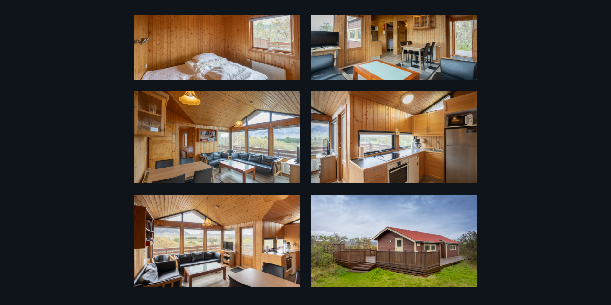
click at [8, 26] on div "18 Myndir" at bounding box center [305, 152] width 611 height 275
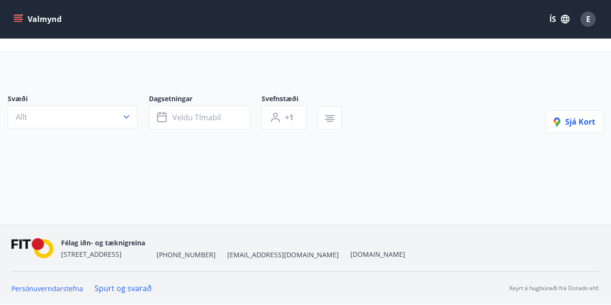
scroll to position [26, 0]
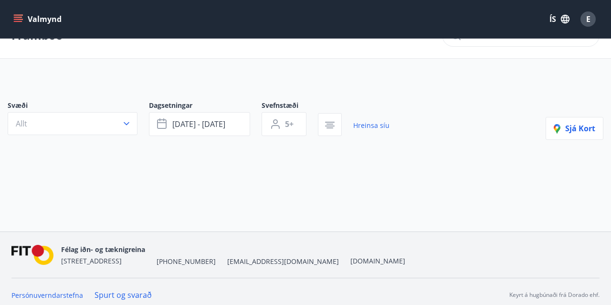
type input "*"
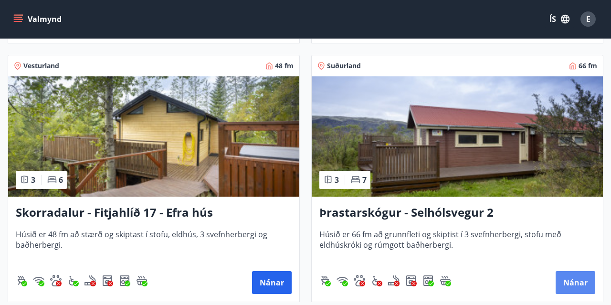
scroll to position [1980, 0]
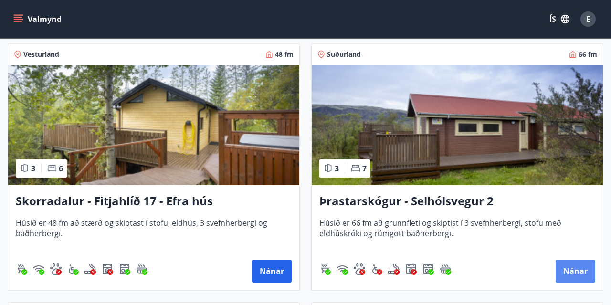
click at [574, 266] on button "Nánar" at bounding box center [576, 271] width 40 height 23
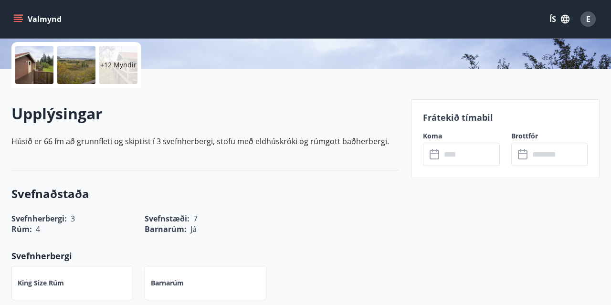
scroll to position [218, 0]
click at [456, 150] on input "text" at bounding box center [470, 153] width 58 height 23
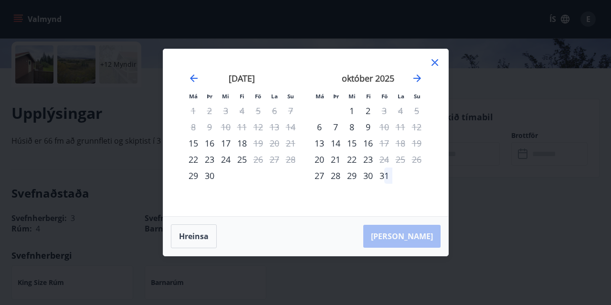
click at [372, 111] on div "2" at bounding box center [368, 111] width 16 height 16
click at [369, 111] on div "2" at bounding box center [368, 111] width 16 height 16
click at [371, 109] on div "2" at bounding box center [368, 111] width 16 height 16
click at [386, 113] on div "3" at bounding box center [384, 111] width 16 height 16
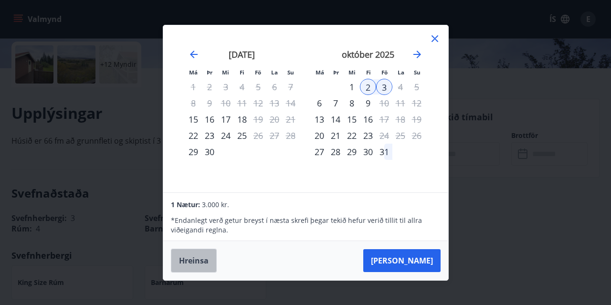
click at [214, 259] on button "Hreinsa" at bounding box center [194, 261] width 46 height 24
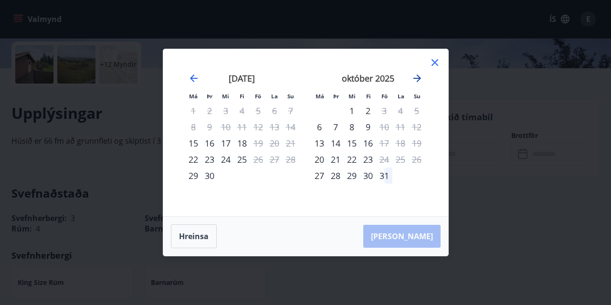
click at [419, 78] on icon "Move forward to switch to the next month." at bounding box center [418, 79] width 8 height 8
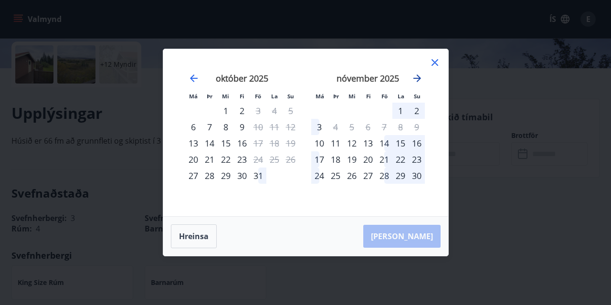
click at [419, 79] on icon "Move forward to switch to the next month." at bounding box center [418, 79] width 8 height 8
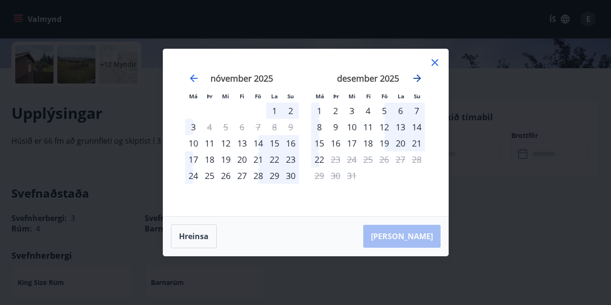
click at [419, 79] on icon "Move forward to switch to the next month." at bounding box center [418, 79] width 8 height 8
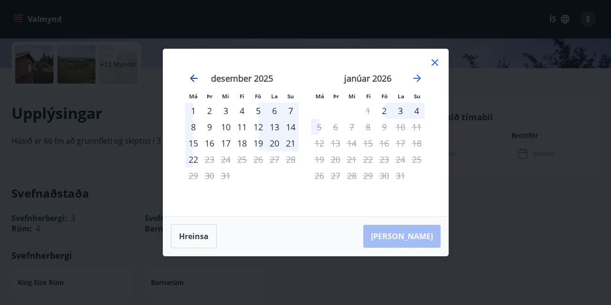
click at [195, 78] on icon "Move backward to switch to the previous month." at bounding box center [194, 79] width 8 height 8
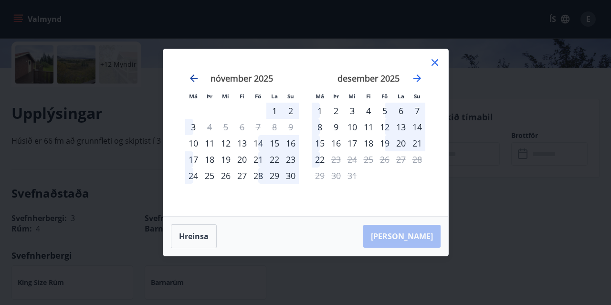
click at [195, 78] on icon "Move backward to switch to the previous month." at bounding box center [194, 79] width 8 height 8
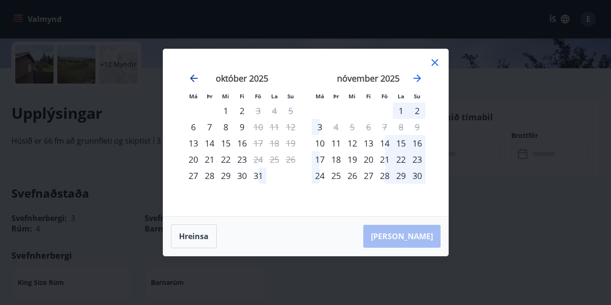
click at [195, 78] on icon "Move backward to switch to the previous month." at bounding box center [194, 79] width 8 height 8
click at [194, 77] on icon "Move backward to switch to the previous month." at bounding box center [193, 78] width 11 height 11
click at [191, 81] on icon "Move backward to switch to the previous month." at bounding box center [193, 78] width 11 height 11
click at [437, 67] on icon at bounding box center [434, 62] width 11 height 11
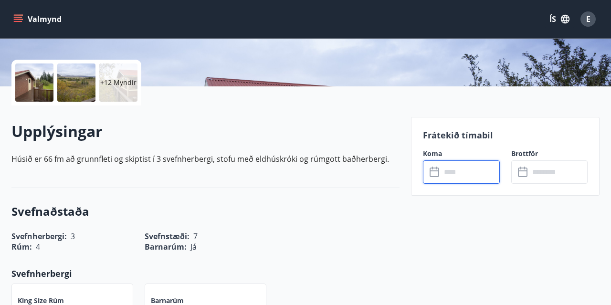
scroll to position [165, 0]
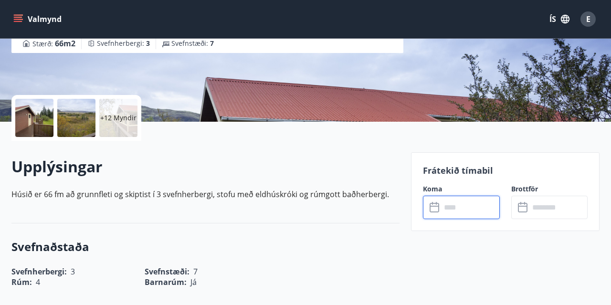
click at [466, 207] on input "text" at bounding box center [470, 207] width 58 height 23
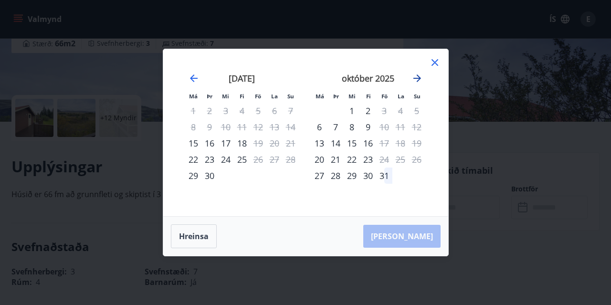
click at [417, 82] on icon "Move forward to switch to the next month." at bounding box center [417, 78] width 11 height 11
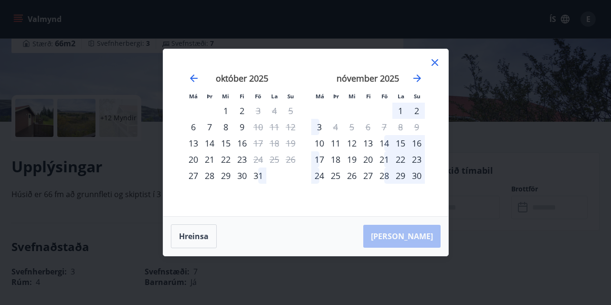
click at [261, 179] on div "31" at bounding box center [258, 176] width 16 height 16
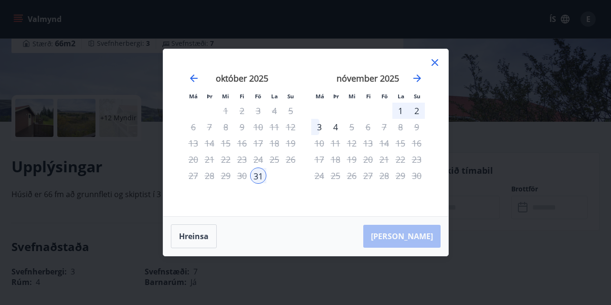
click at [319, 131] on div "3" at bounding box center [319, 127] width 16 height 16
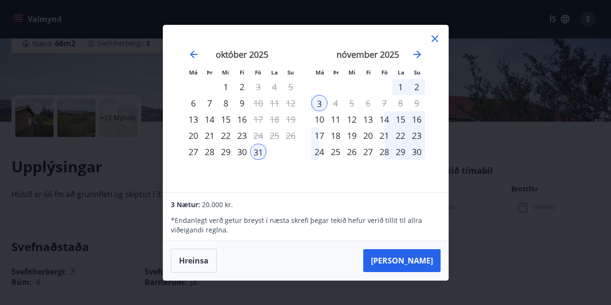
click at [503, 154] on div "Má Þr Mi Fi Fö La Su Má Þr Mi Fi Fö La Su [DATE] 1 2 3 4 5 6 7 8 9 10 11 12 13 …" at bounding box center [305, 152] width 611 height 305
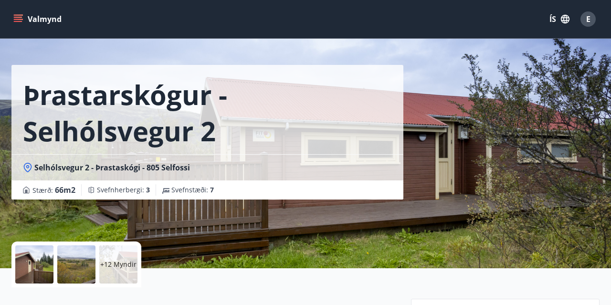
scroll to position [18, 0]
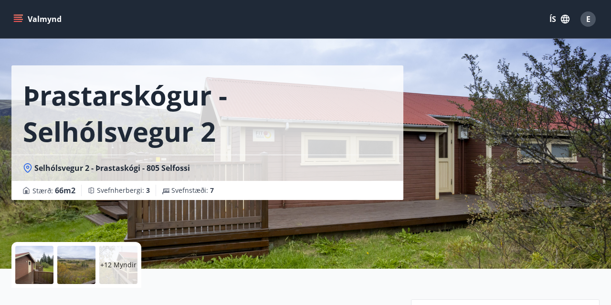
click at [125, 265] on p "+12 Myndir" at bounding box center [118, 265] width 36 height 10
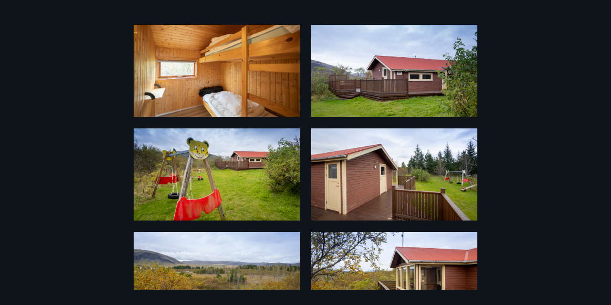
scroll to position [0, 0]
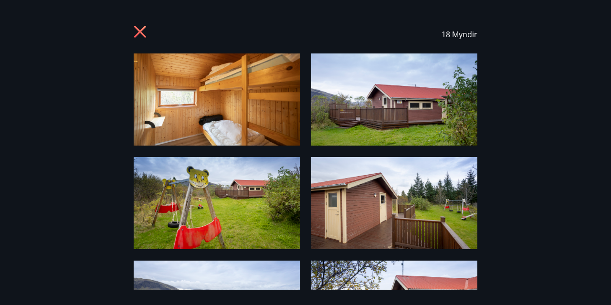
click at [145, 32] on icon at bounding box center [141, 32] width 15 height 15
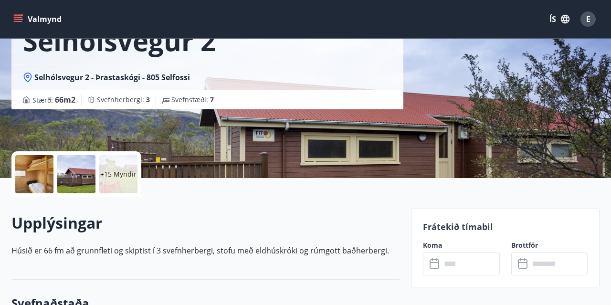
scroll to position [112, 0]
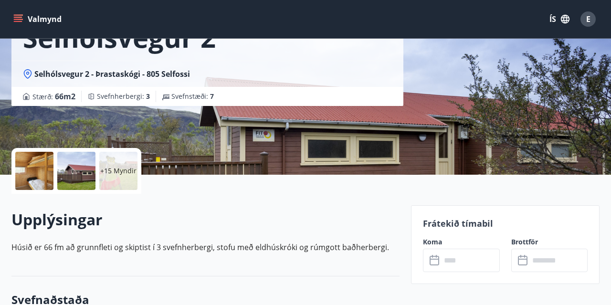
click at [461, 260] on input "text" at bounding box center [470, 260] width 58 height 23
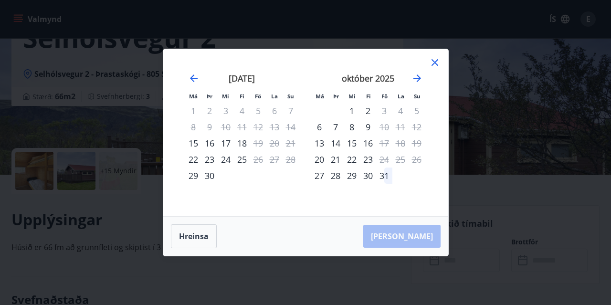
click at [483, 232] on div "Má Þr Mi Fi Fö La Su Má Þr Mi Fi Fö La Su [DATE] 1 2 3 4 5 6 7 8 9 10 11 12 13 …" at bounding box center [305, 152] width 611 height 305
